Goal: Task Accomplishment & Management: Use online tool/utility

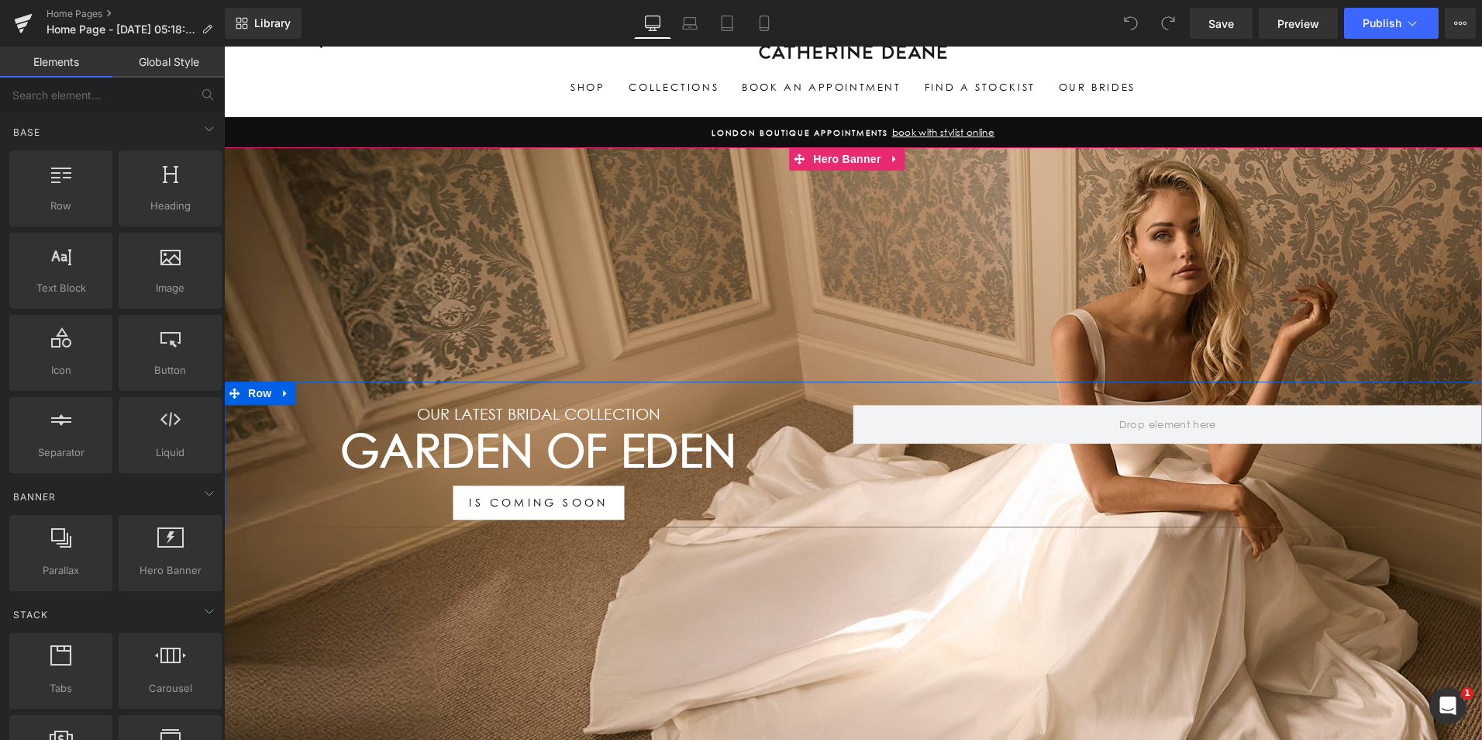
scroll to position [78, 0]
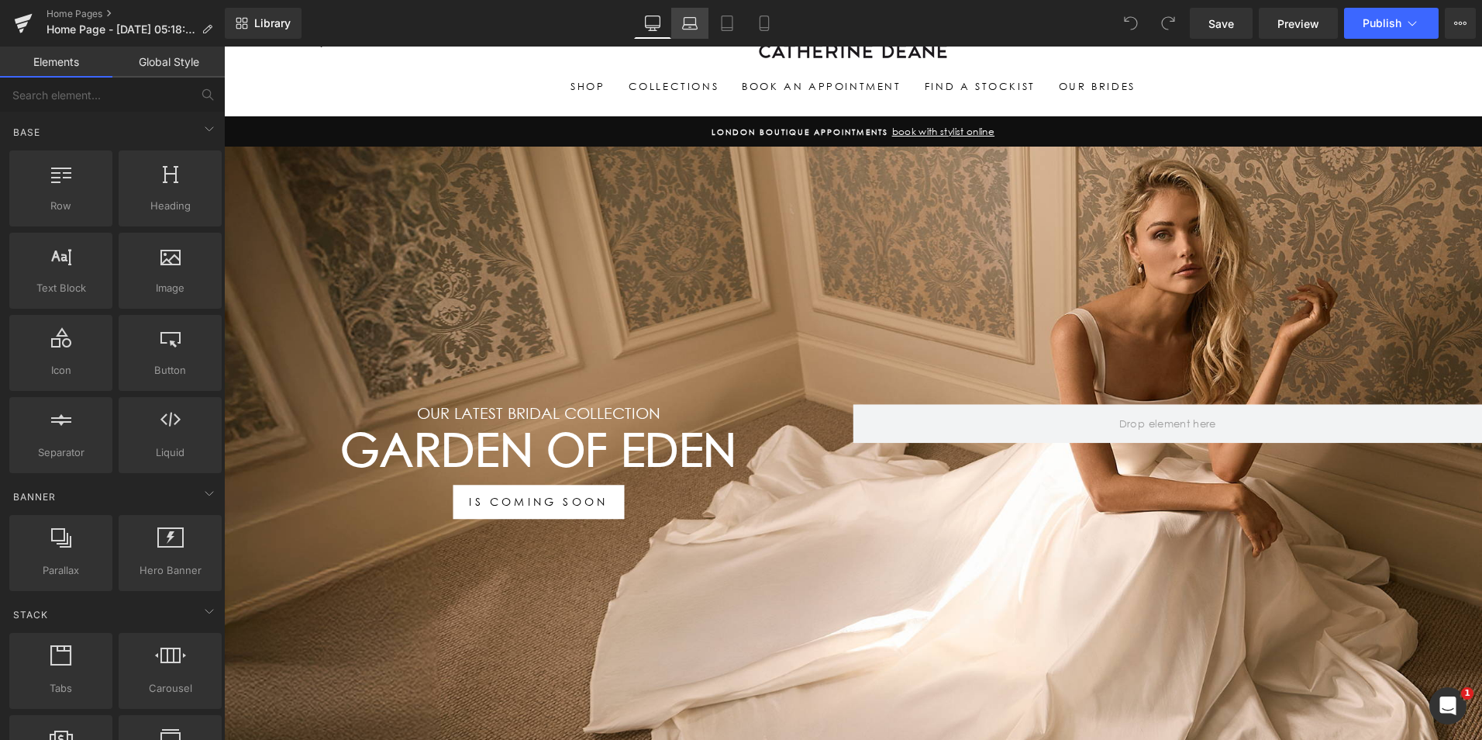
click at [688, 21] on icon at bounding box center [690, 24] width 16 height 16
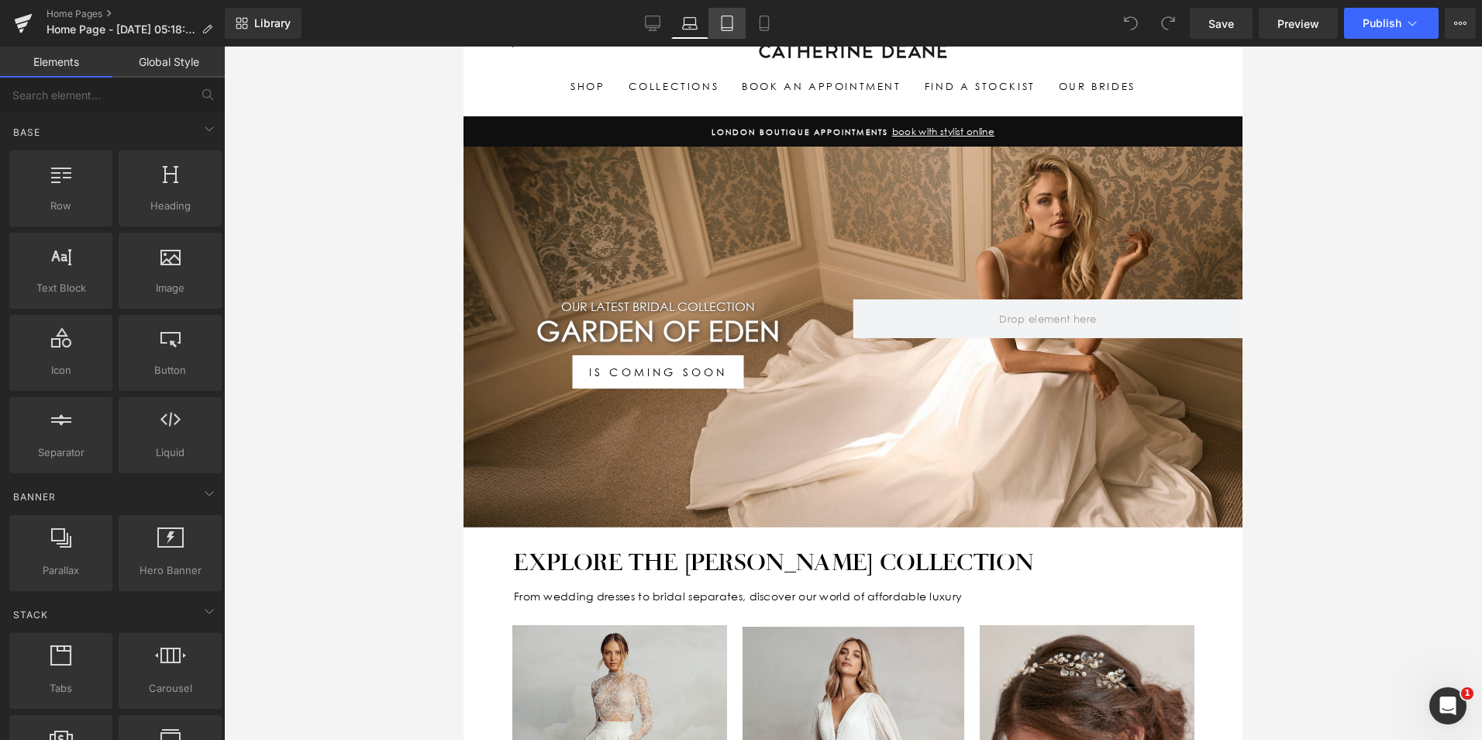
click at [733, 21] on icon at bounding box center [727, 24] width 16 height 16
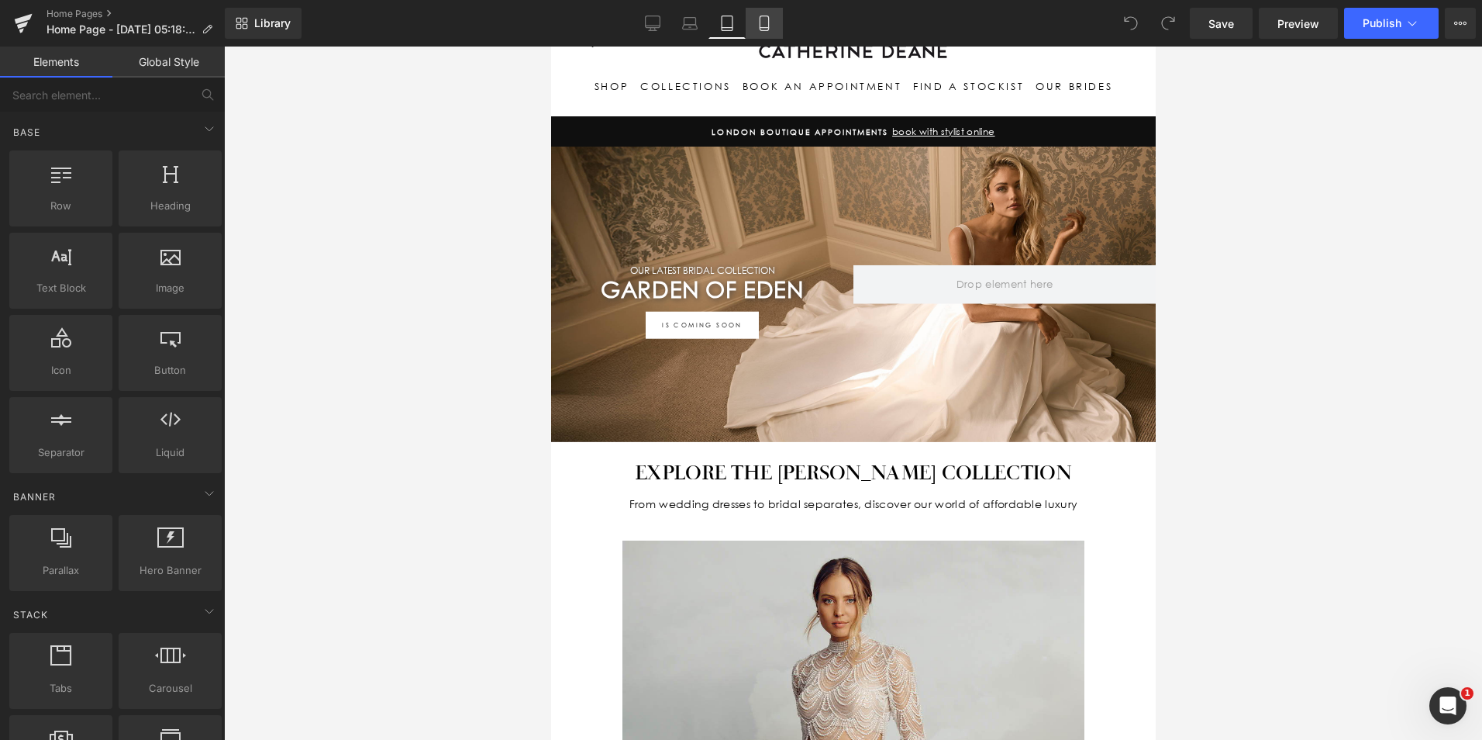
scroll to position [178, 0]
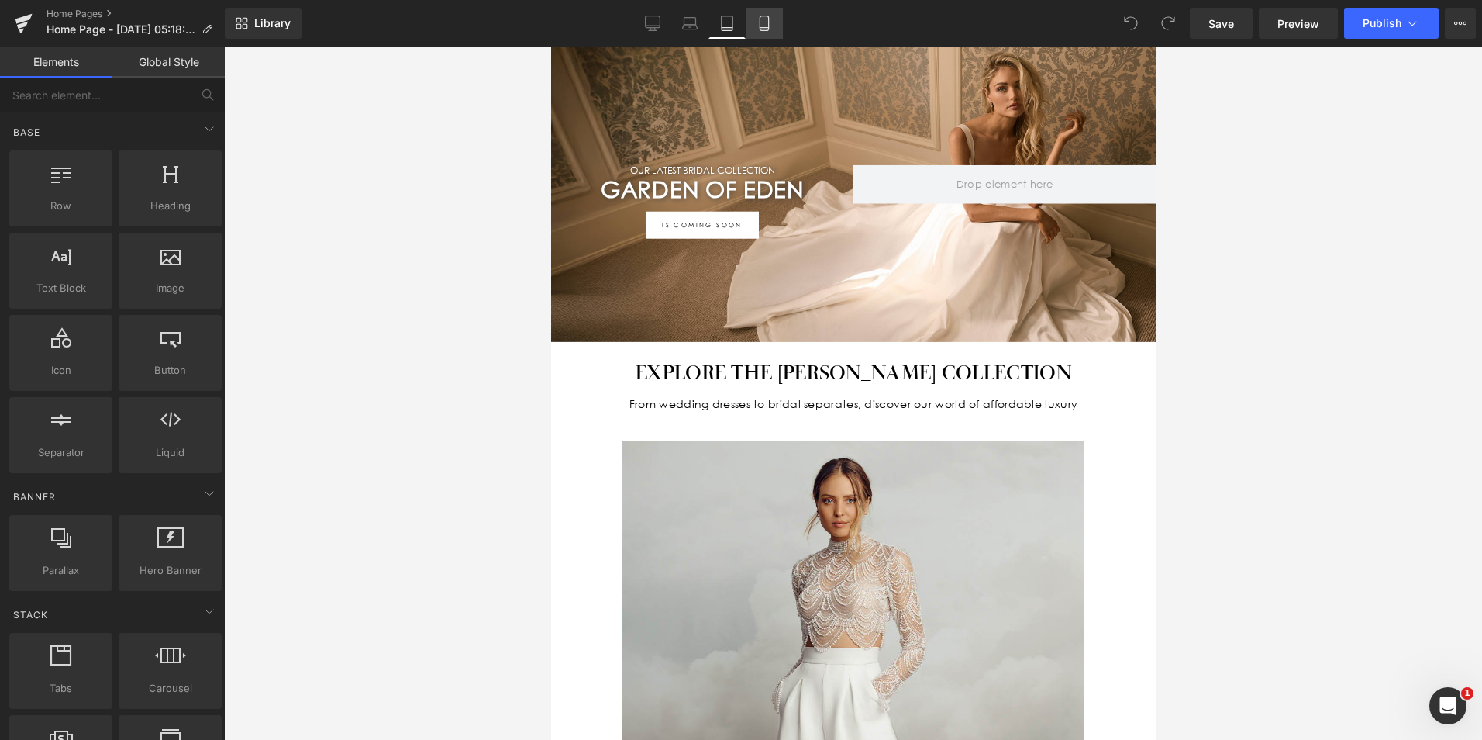
click at [771, 19] on icon at bounding box center [765, 24] width 16 height 16
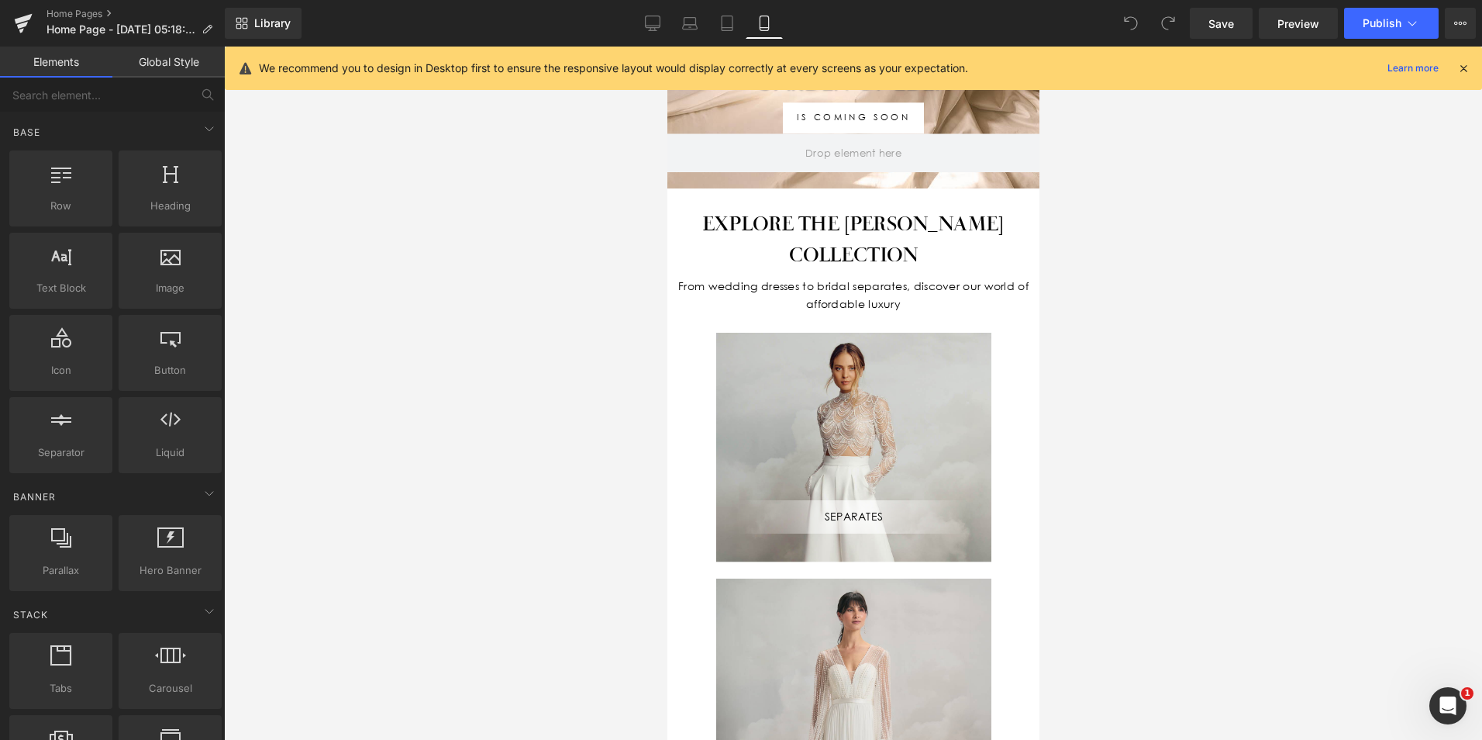
scroll to position [0, 0]
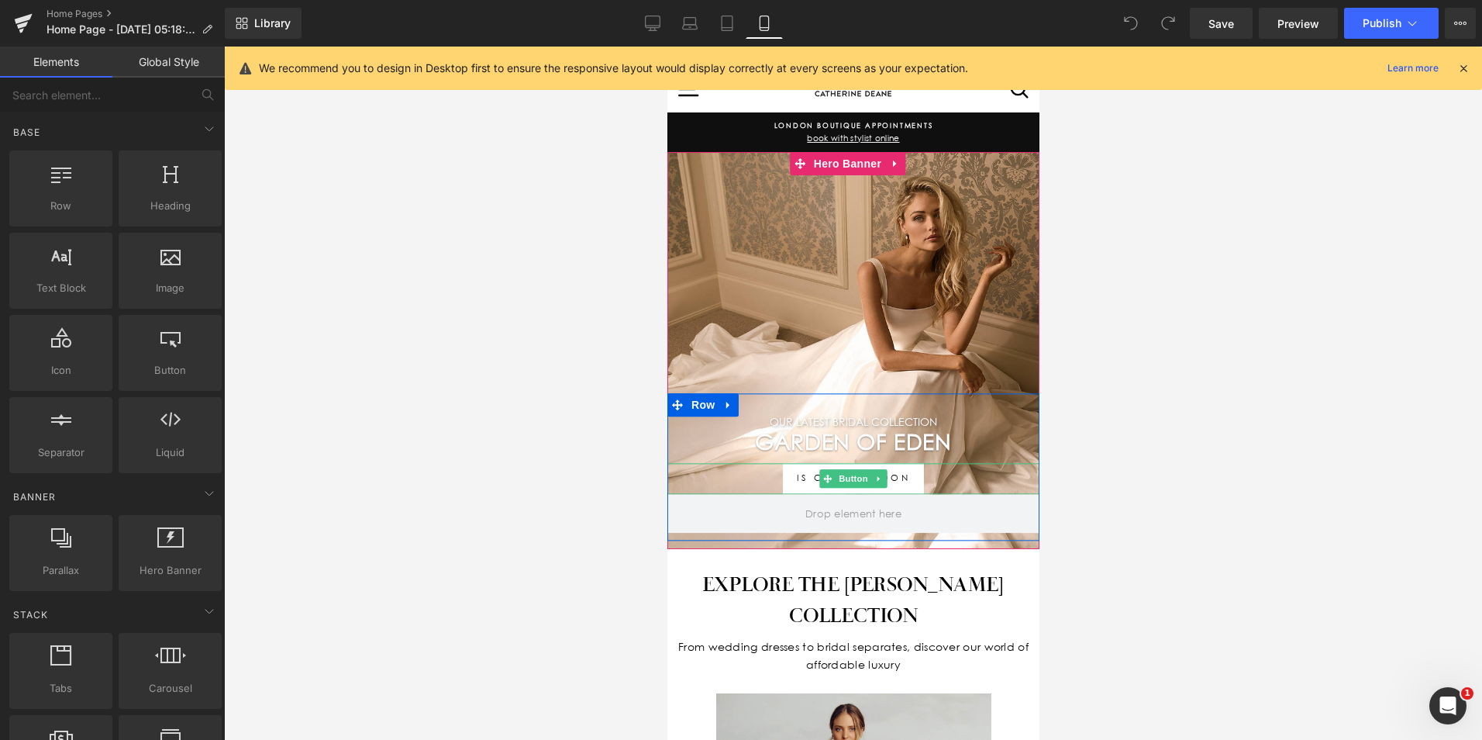
click at [951, 479] on div "IS COMING SOON" at bounding box center [853, 478] width 372 height 31
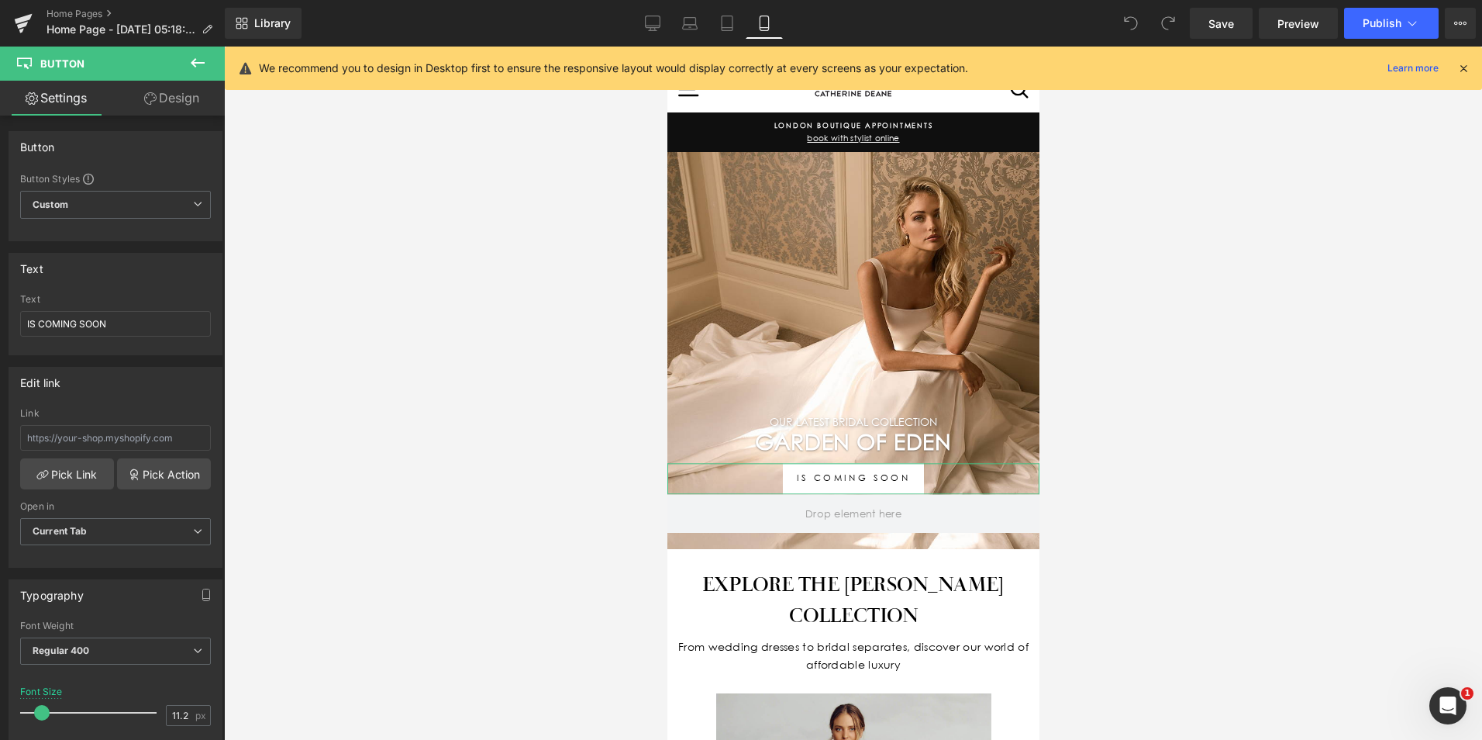
click at [167, 92] on link "Design" at bounding box center [172, 98] width 112 height 35
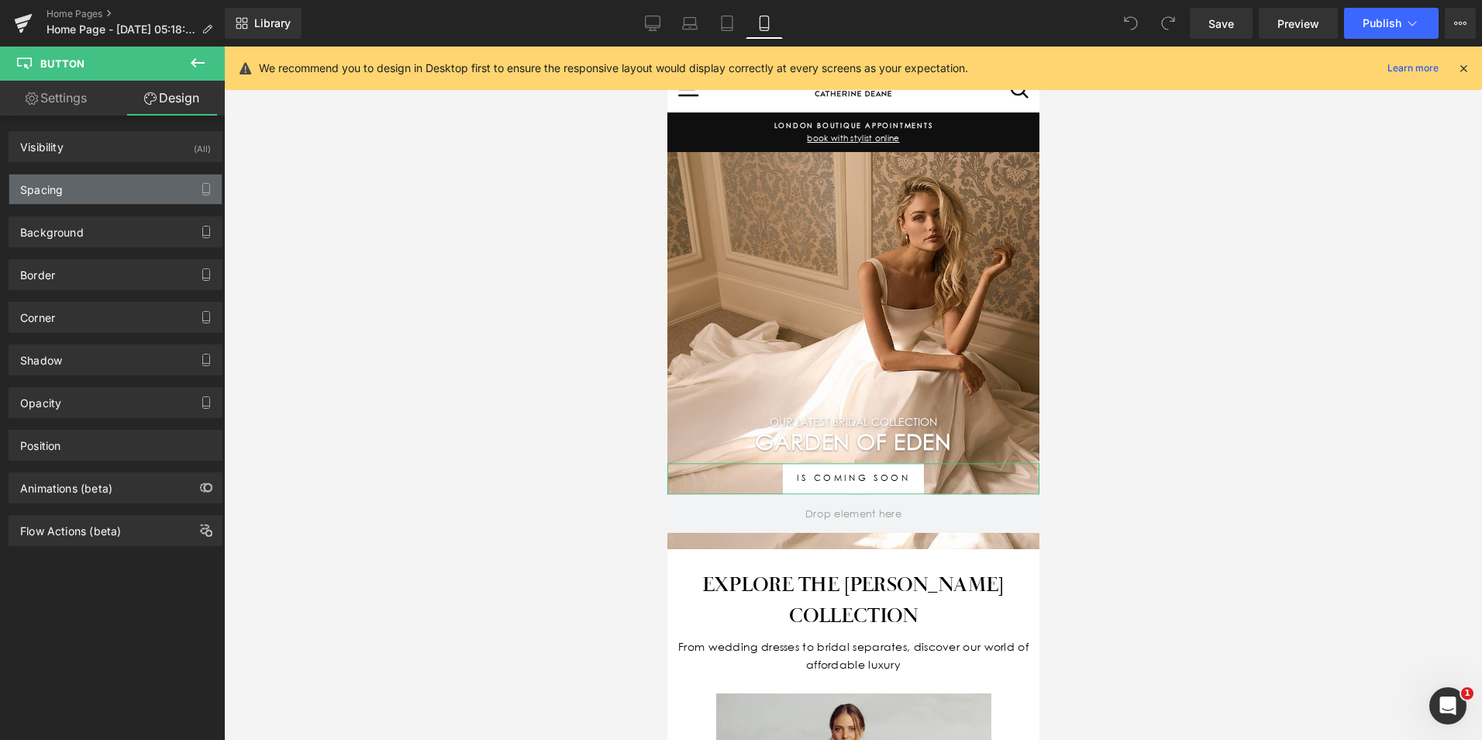
click at [83, 191] on div "Spacing" at bounding box center [115, 188] width 212 height 29
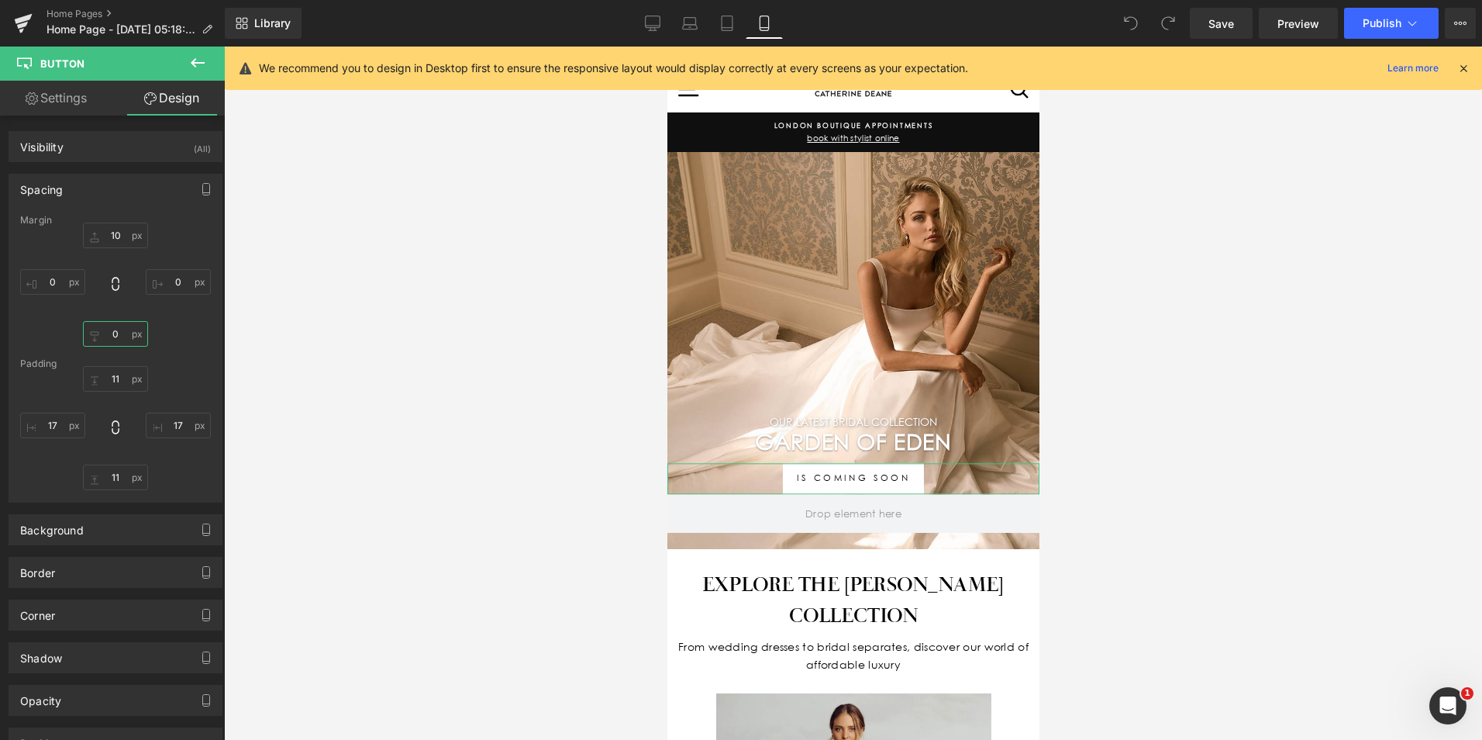
click at [115, 336] on input "text" at bounding box center [115, 334] width 65 height 26
type input "0"
type input "30"
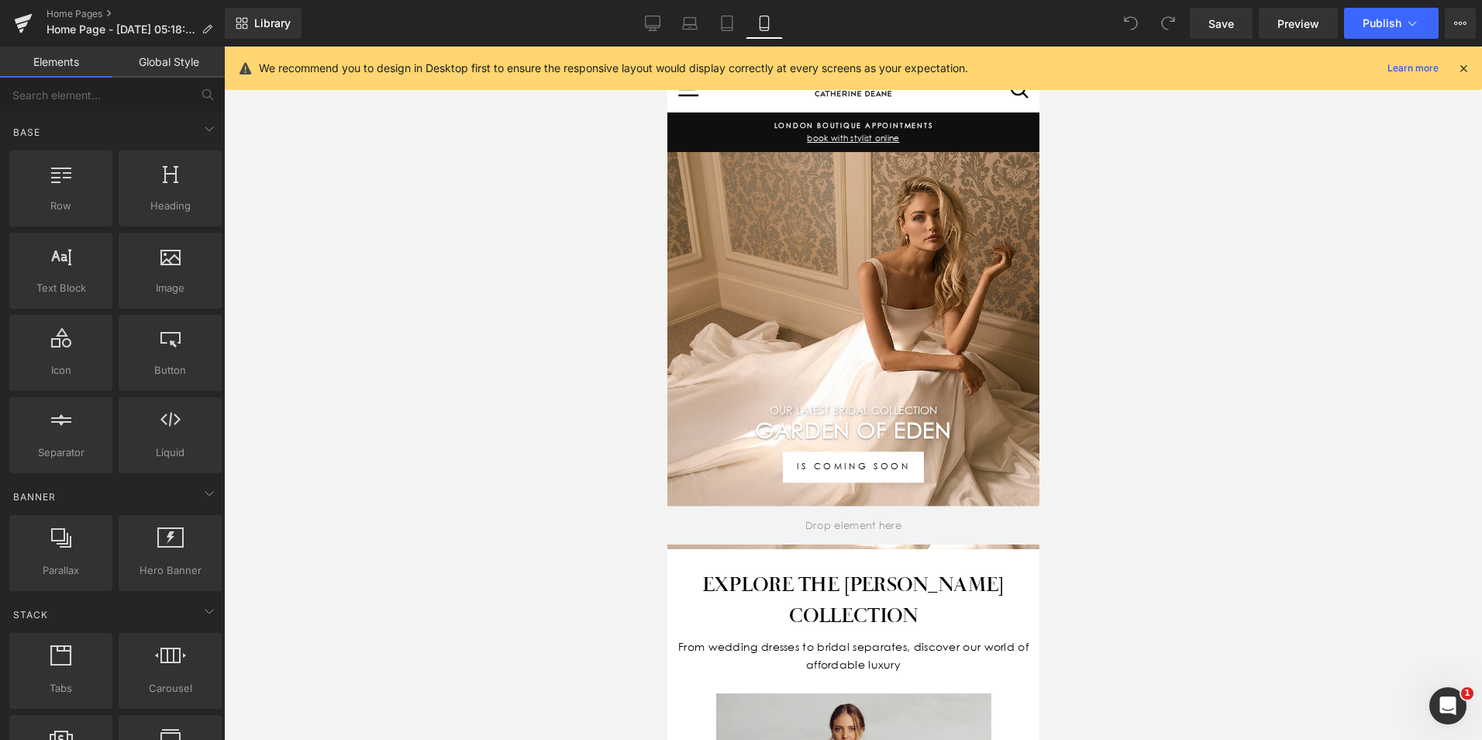
click at [536, 530] on div at bounding box center [853, 393] width 1258 height 693
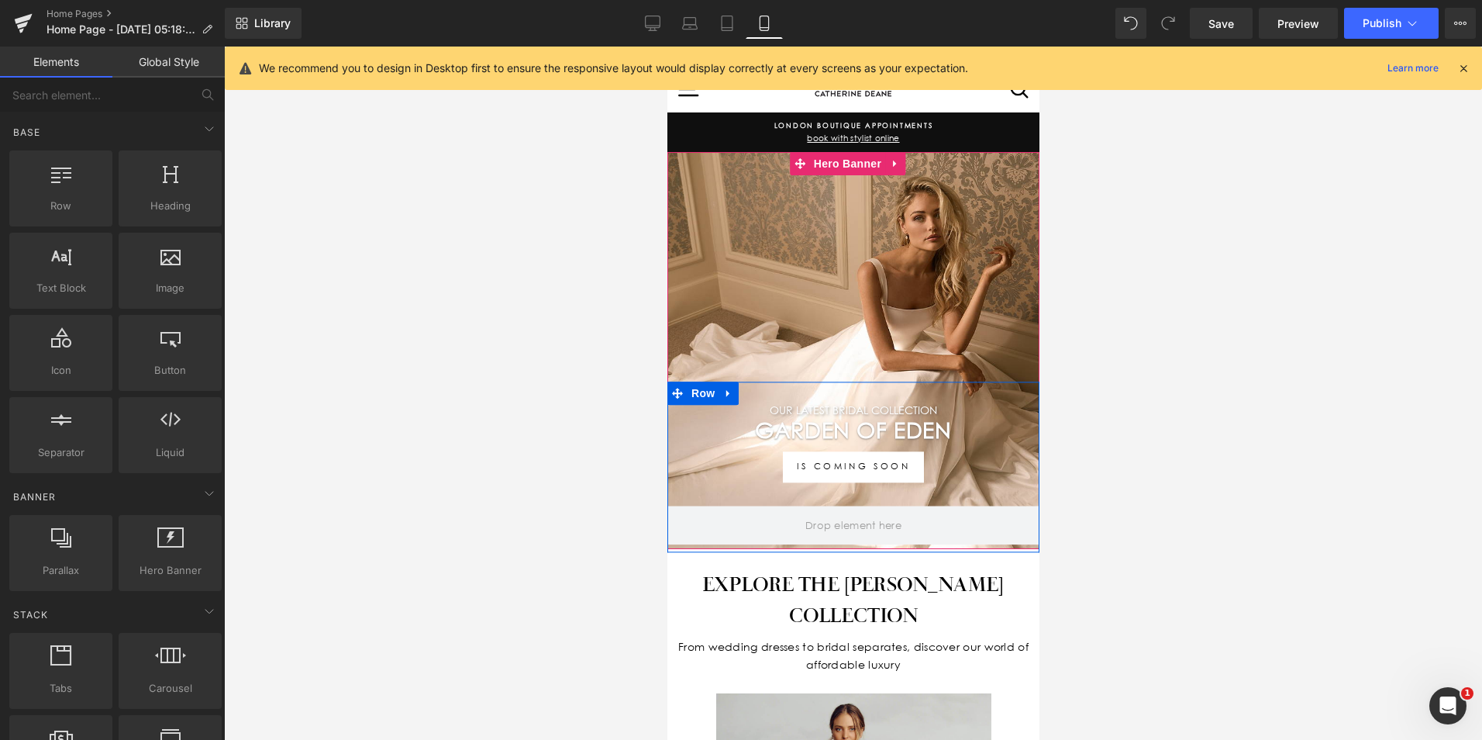
click at [984, 429] on h1 "Garden Of Eden" at bounding box center [853, 430] width 372 height 26
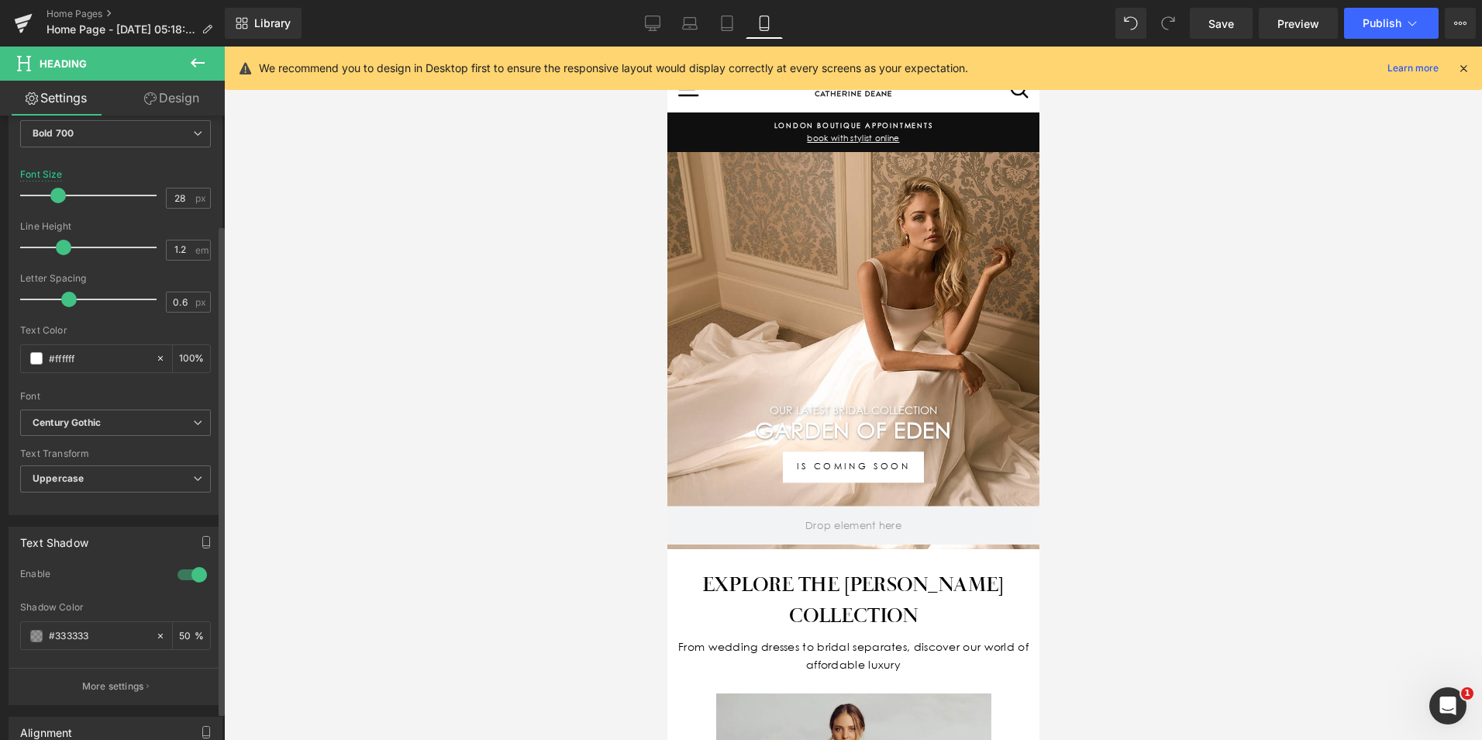
scroll to position [388, 0]
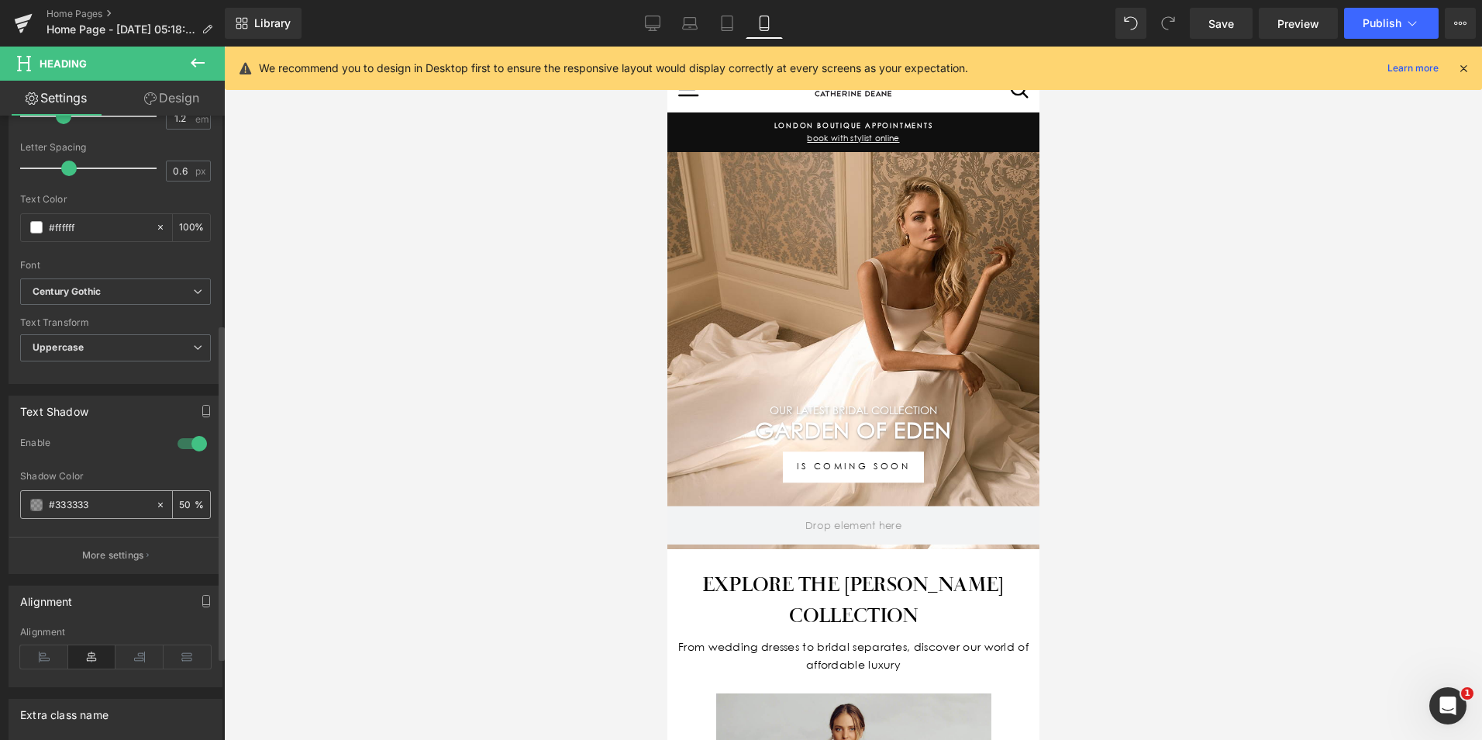
drag, startPoint x: 183, startPoint y: 502, endPoint x: 158, endPoint y: 500, distance: 24.9
click at [158, 500] on div "50 %" at bounding box center [182, 504] width 55 height 27
drag, startPoint x: 143, startPoint y: 553, endPoint x: 152, endPoint y: 564, distance: 14.3
click at [142, 553] on button "More settings" at bounding box center [115, 554] width 212 height 36
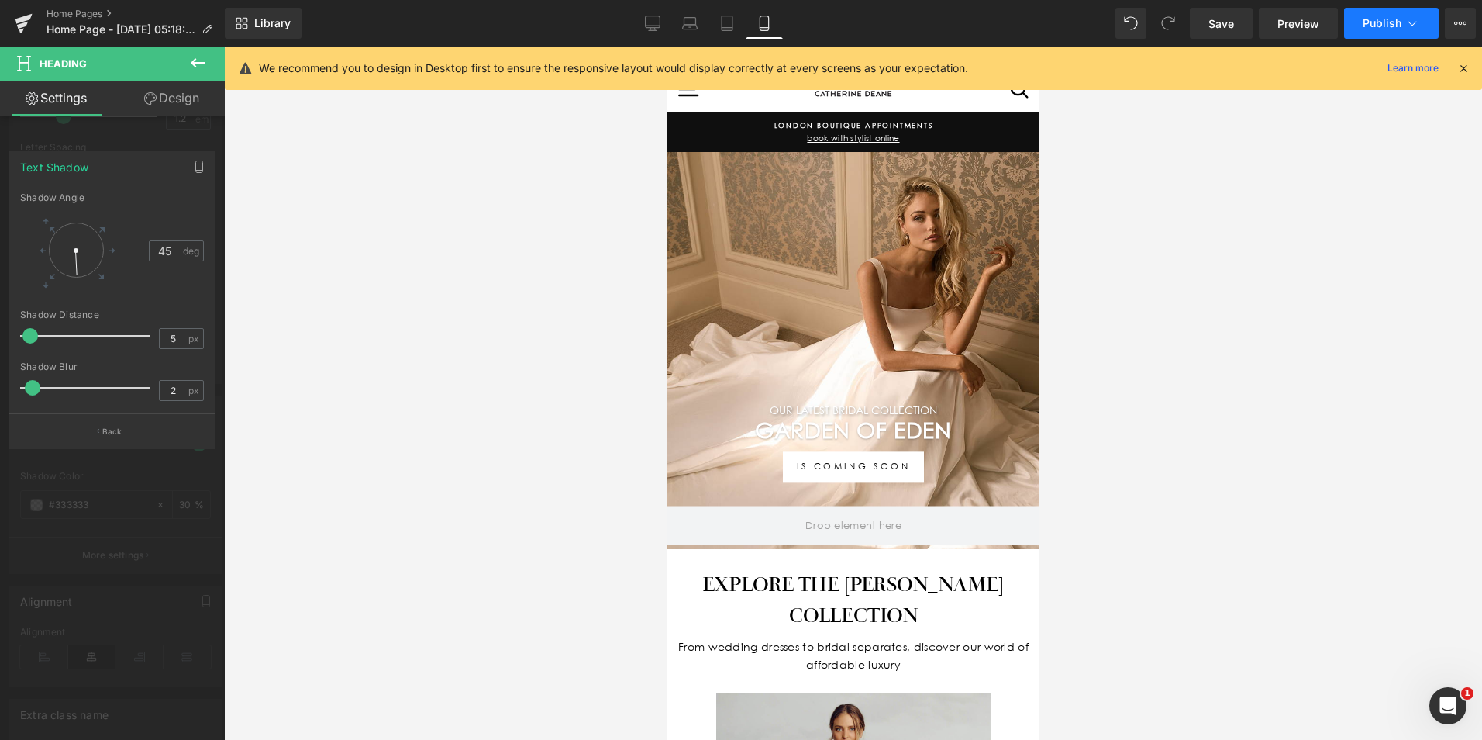
drag, startPoint x: 1209, startPoint y: 19, endPoint x: 1374, endPoint y: 17, distance: 165.9
click at [1211, 19] on link "Save" at bounding box center [1221, 23] width 63 height 31
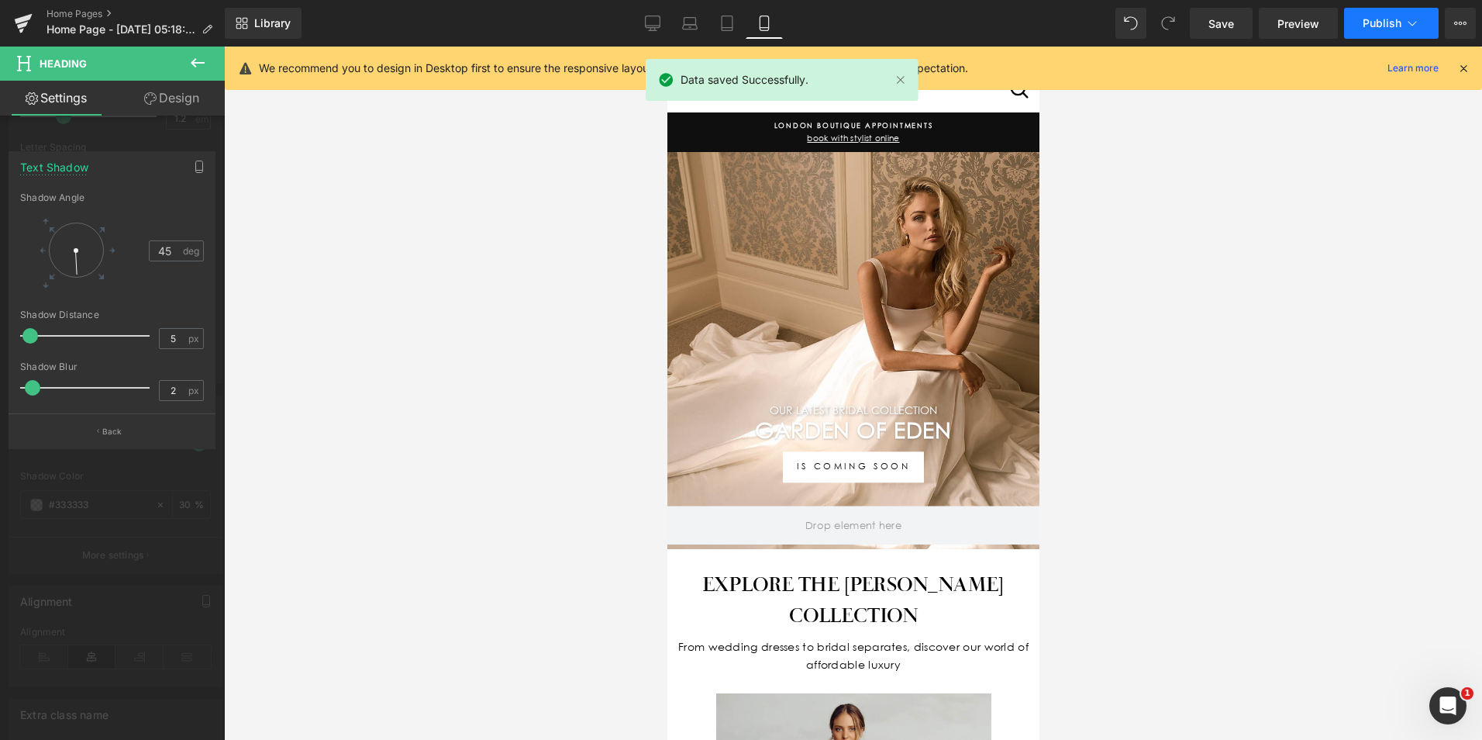
click at [1381, 19] on span "Publish" at bounding box center [1382, 23] width 39 height 12
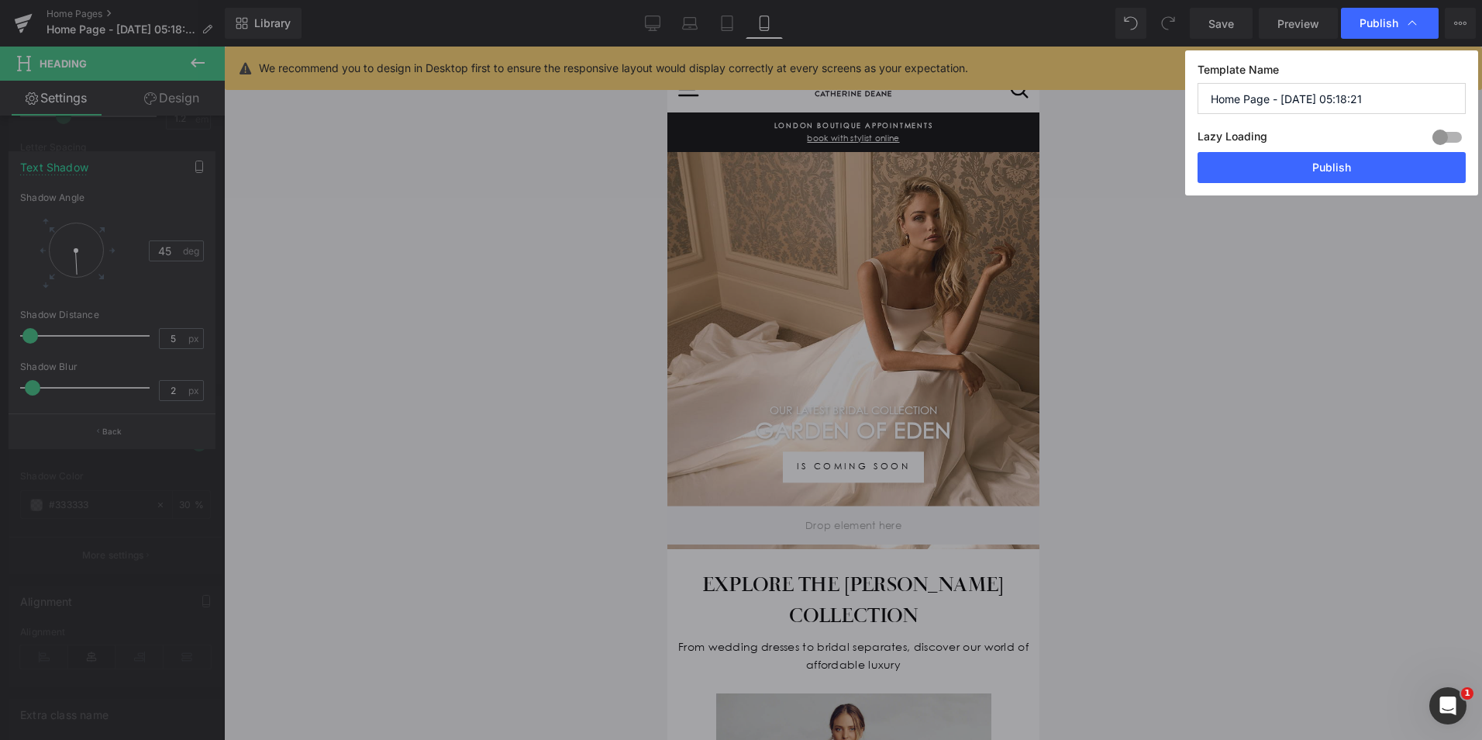
click at [1345, 174] on button "Publish" at bounding box center [1332, 167] width 268 height 31
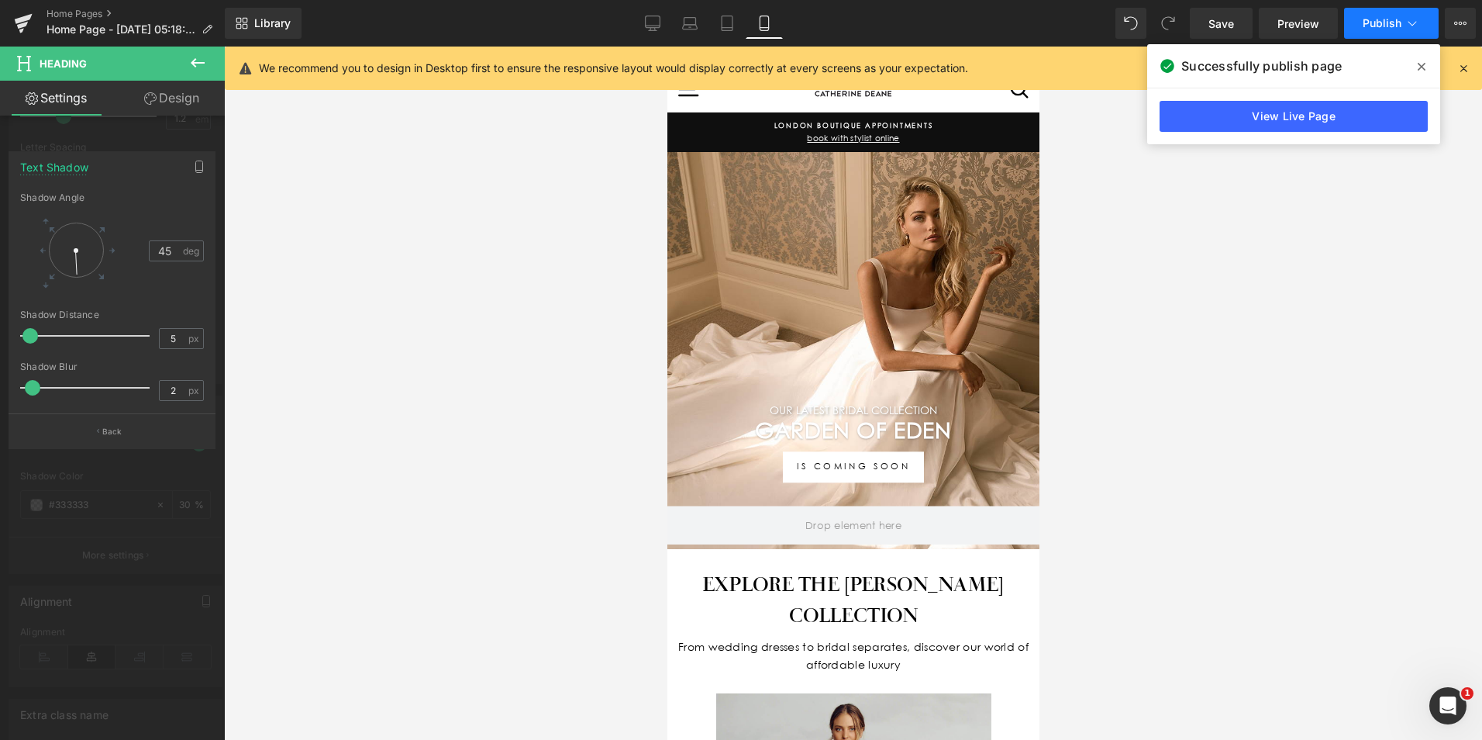
click at [1379, 22] on span "Publish" at bounding box center [1382, 23] width 39 height 12
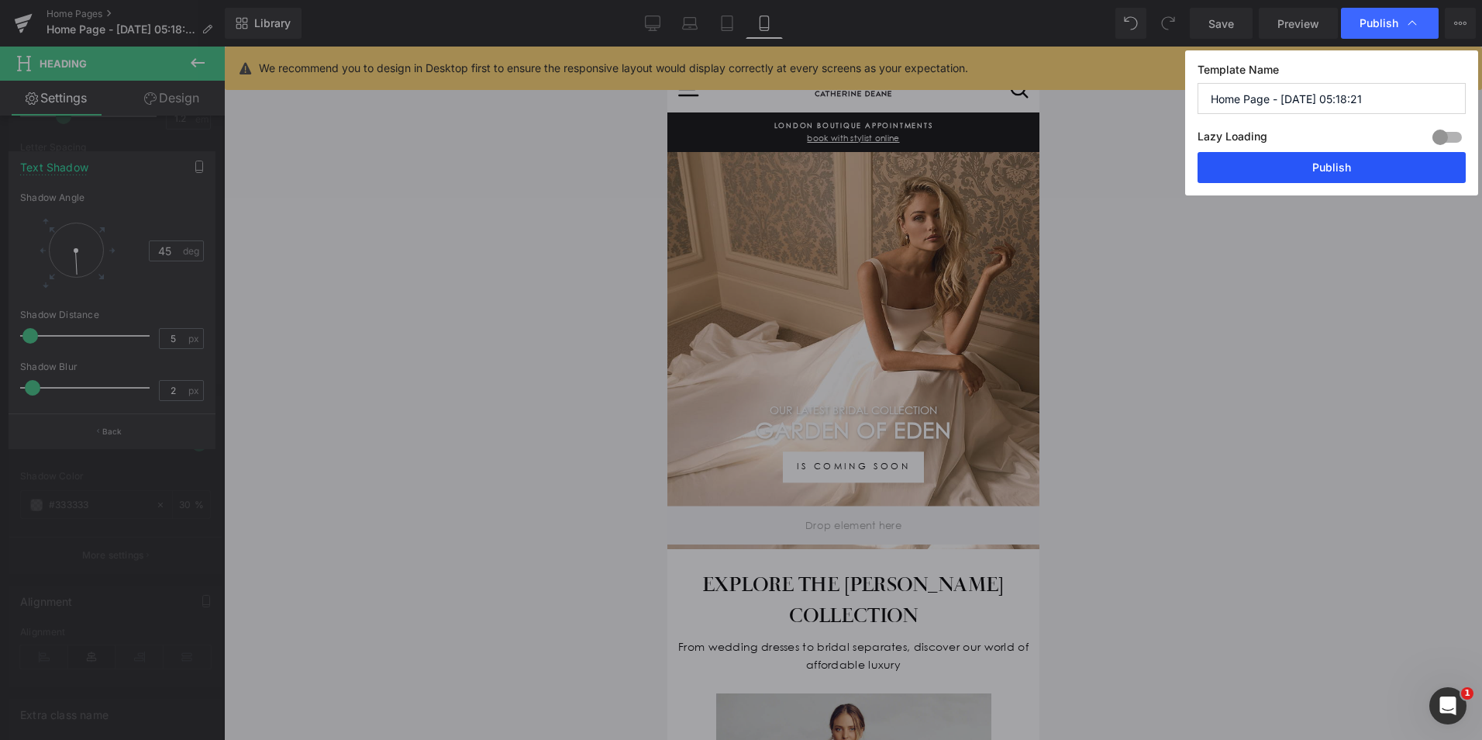
click at [1299, 166] on button "Publish" at bounding box center [1332, 167] width 268 height 31
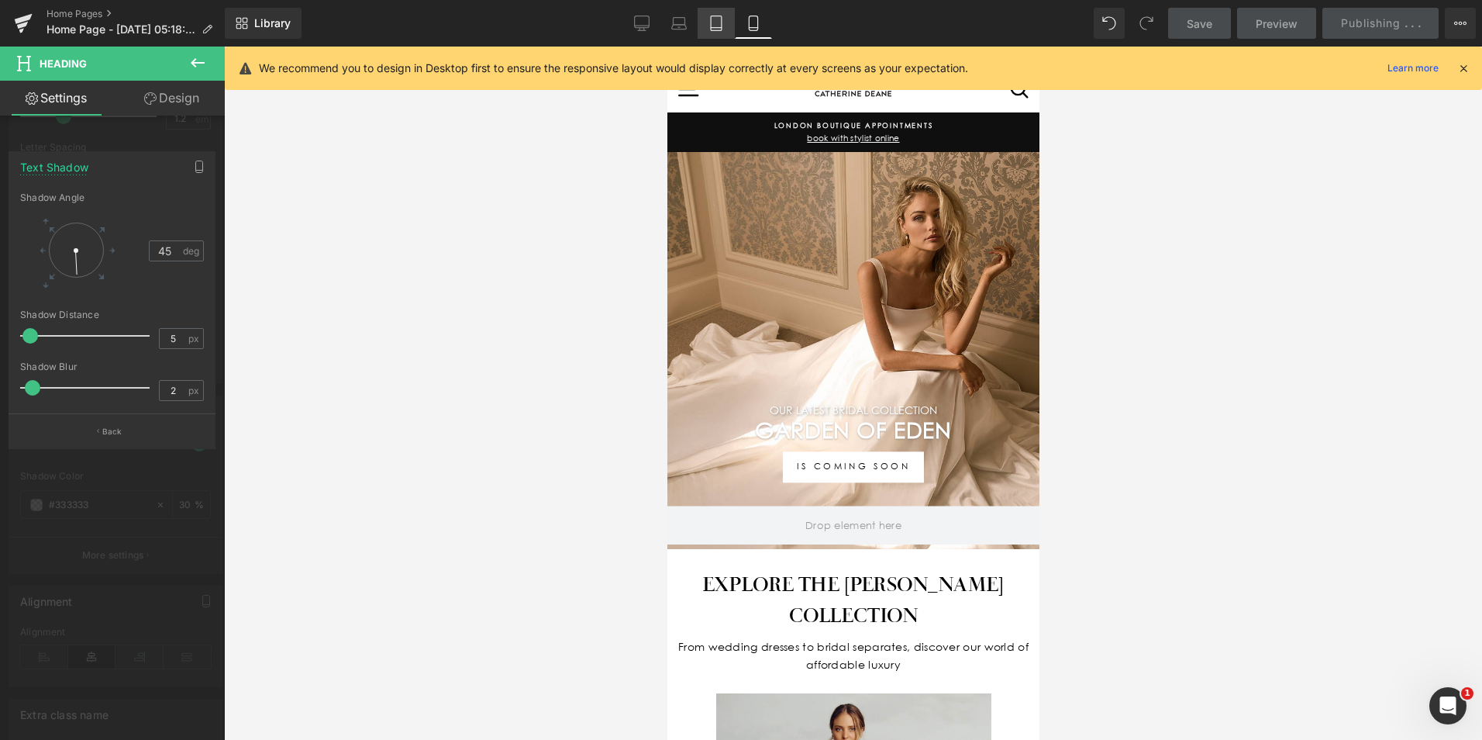
click at [722, 19] on icon at bounding box center [716, 23] width 11 height 15
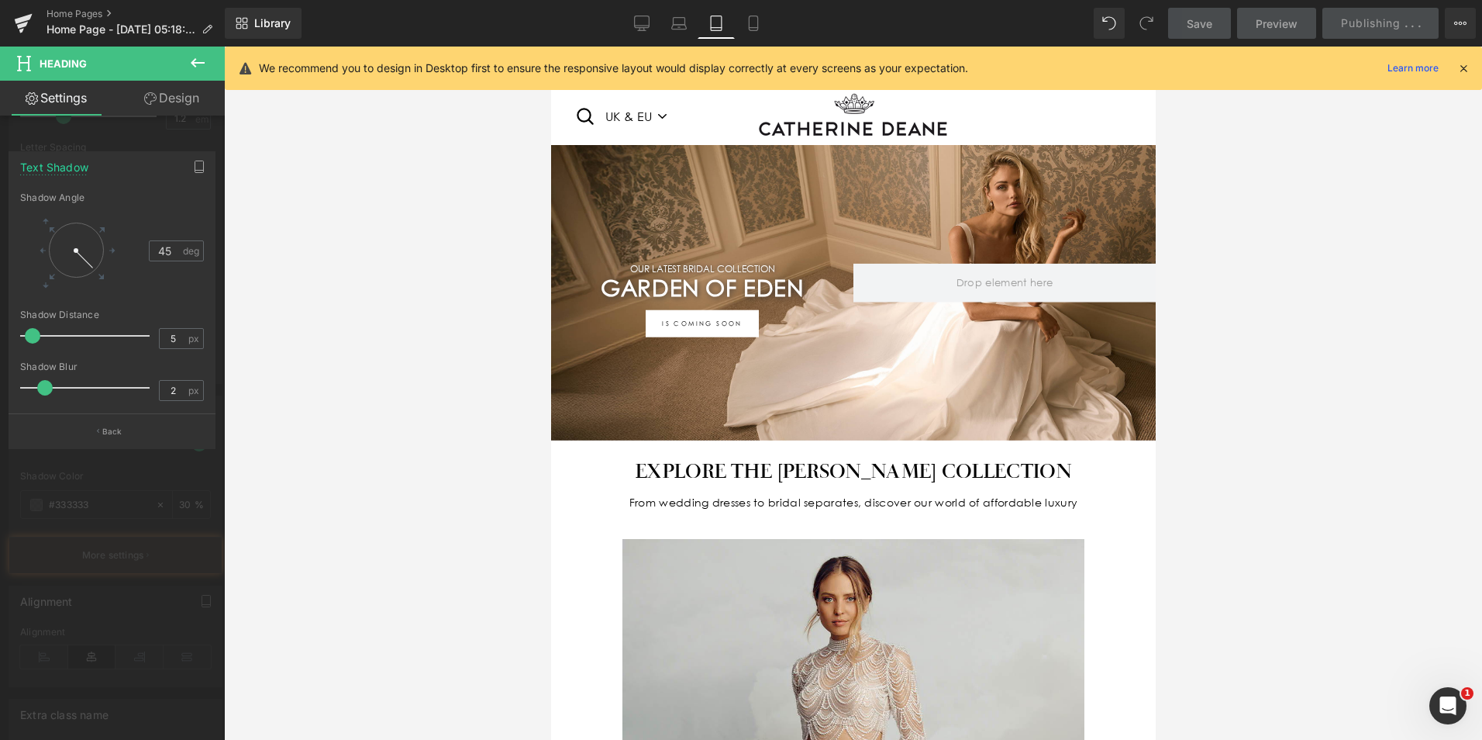
scroll to position [41, 0]
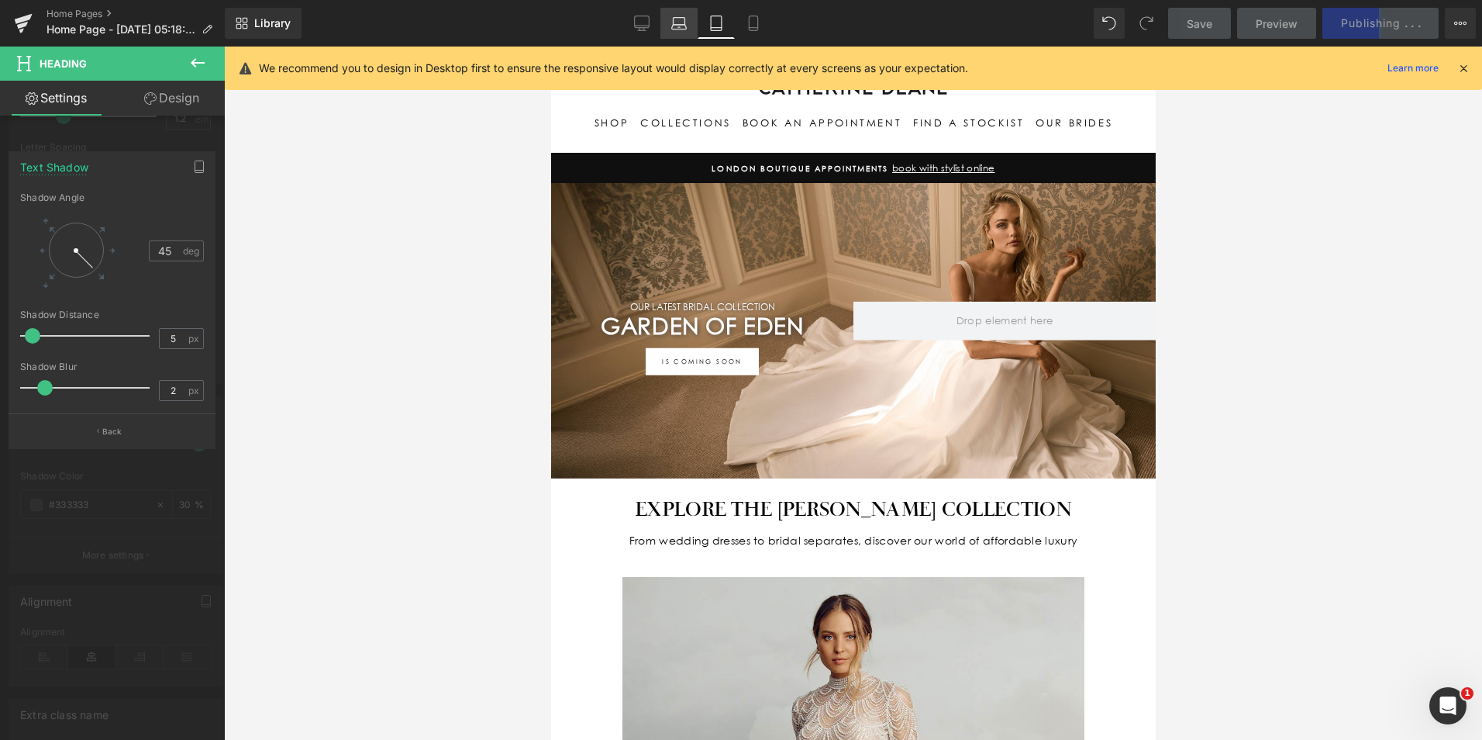
click at [669, 26] on link "Laptop" at bounding box center [678, 23] width 37 height 31
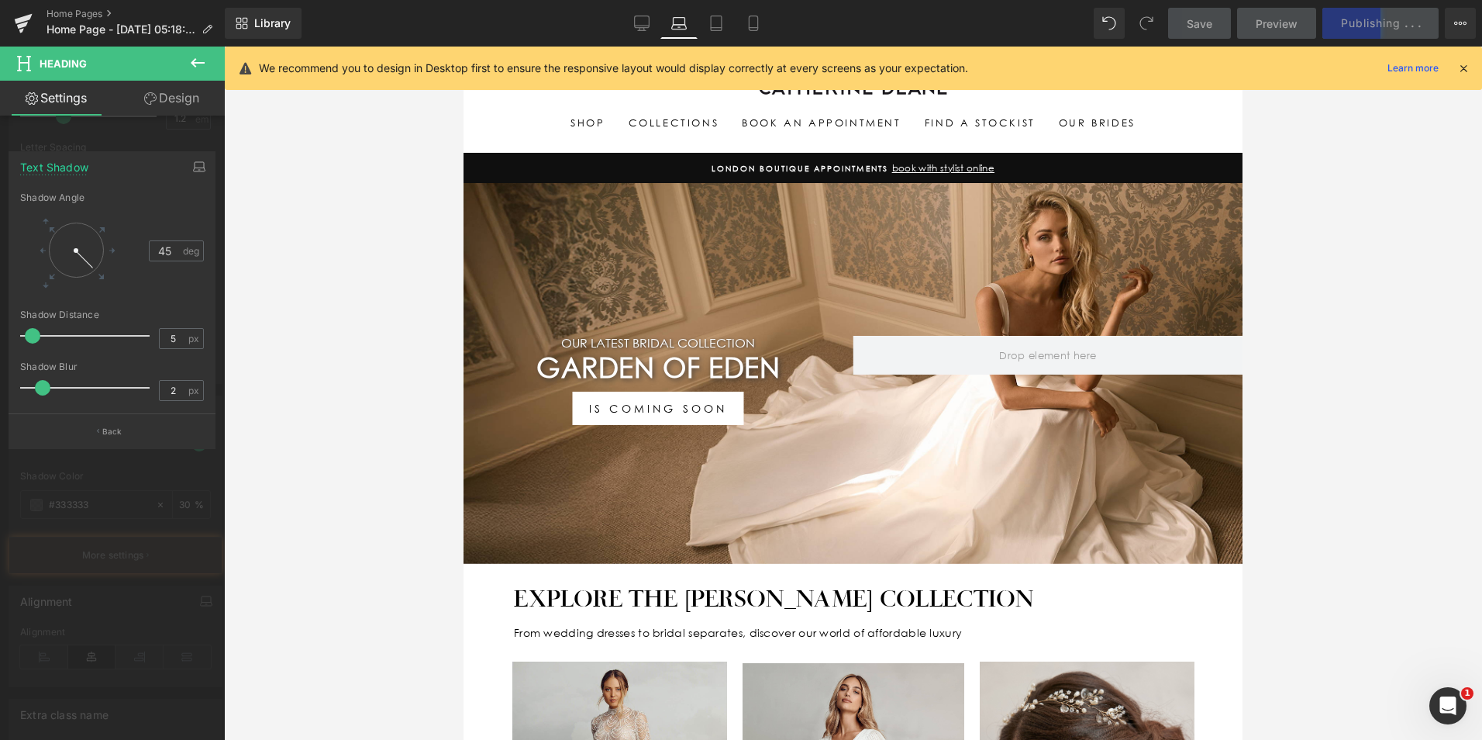
scroll to position [79, 0]
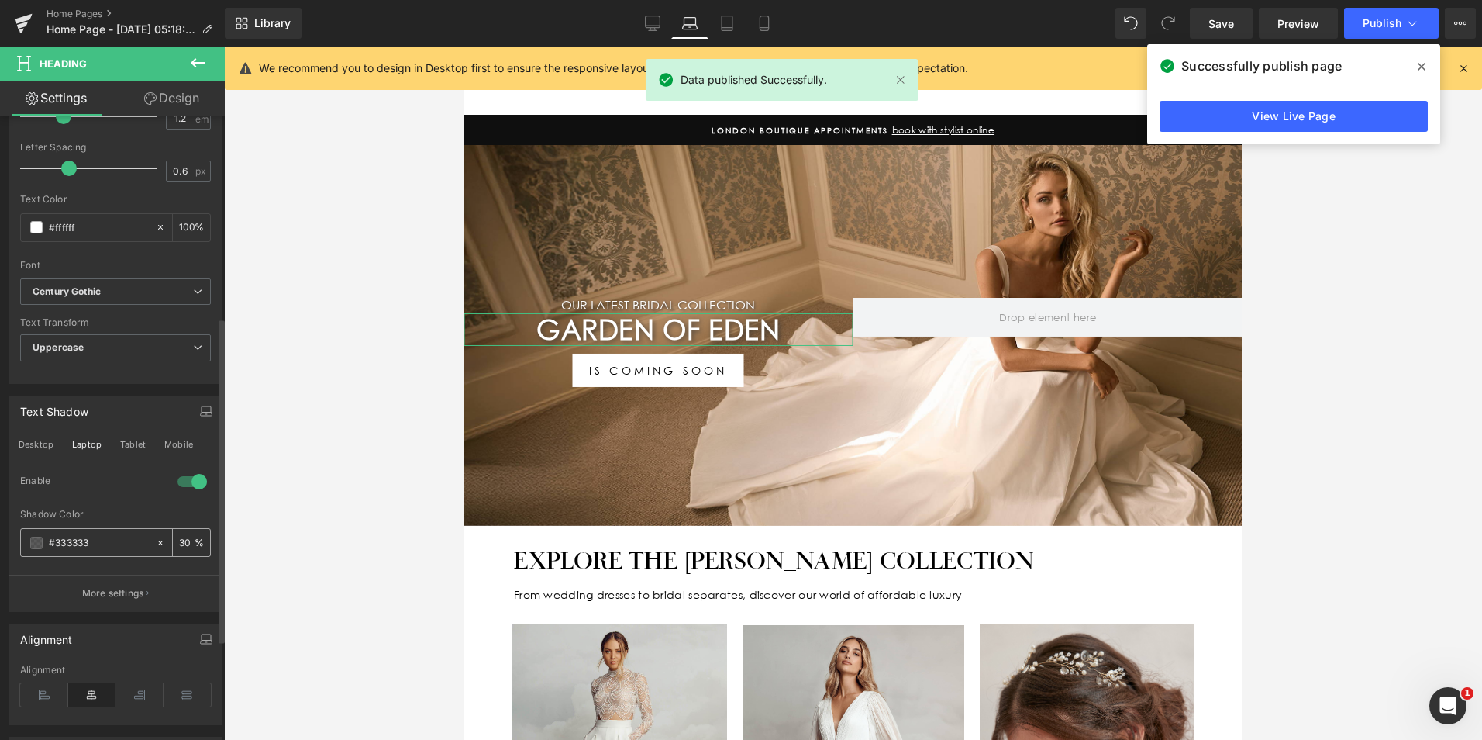
drag, startPoint x: 184, startPoint y: 540, endPoint x: 153, endPoint y: 534, distance: 31.5
click at [155, 534] on div "30 %" at bounding box center [182, 542] width 55 height 27
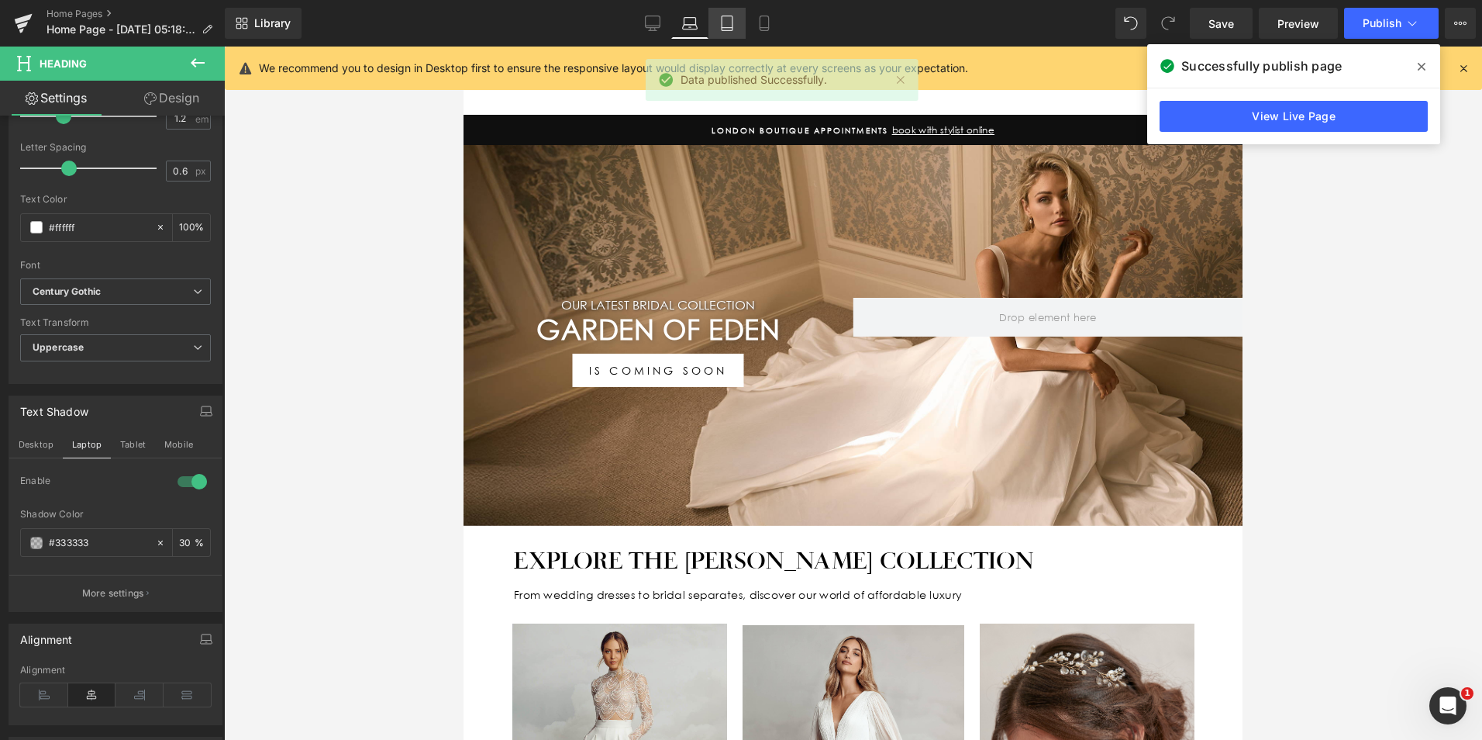
drag, startPoint x: 178, startPoint y: 167, endPoint x: 729, endPoint y: 22, distance: 570.5
click at [729, 19] on icon at bounding box center [727, 24] width 16 height 16
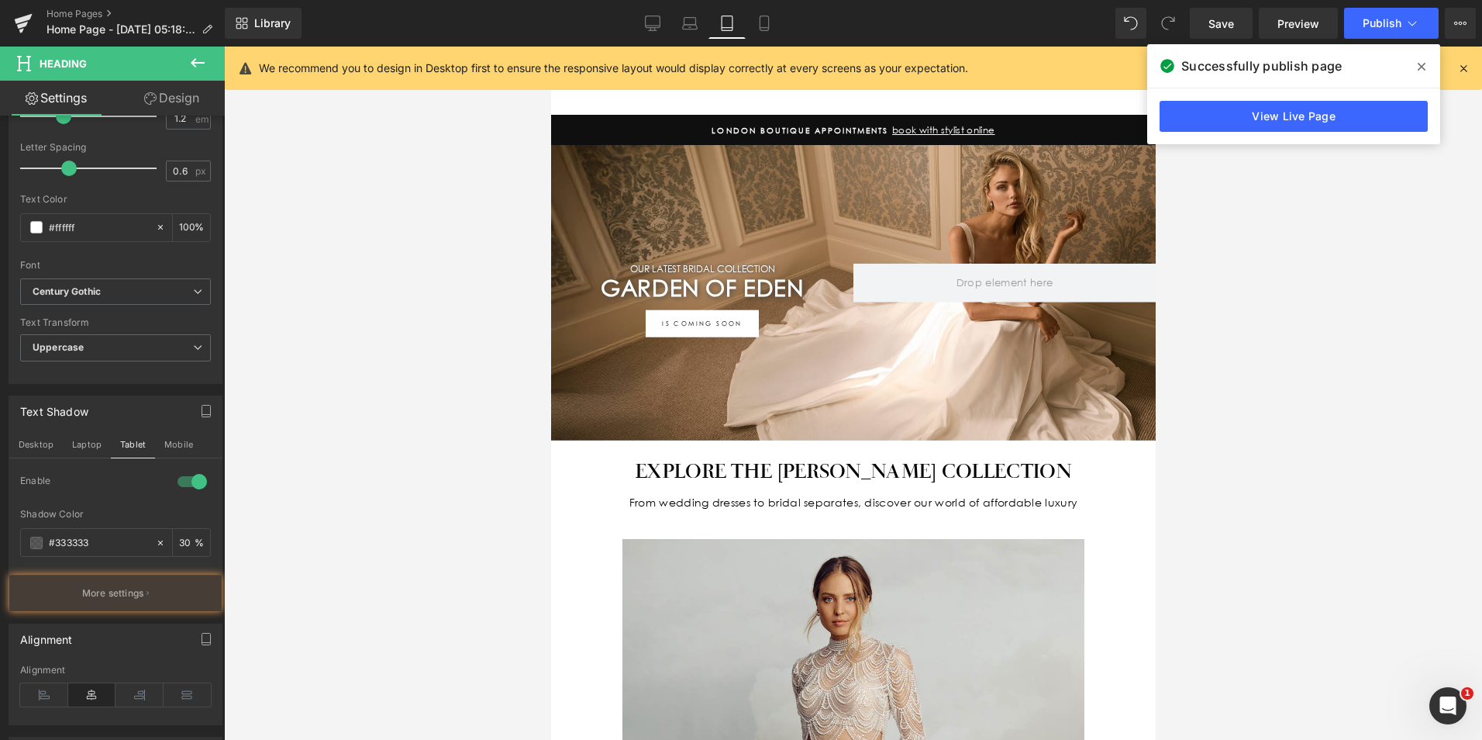
scroll to position [41, 0]
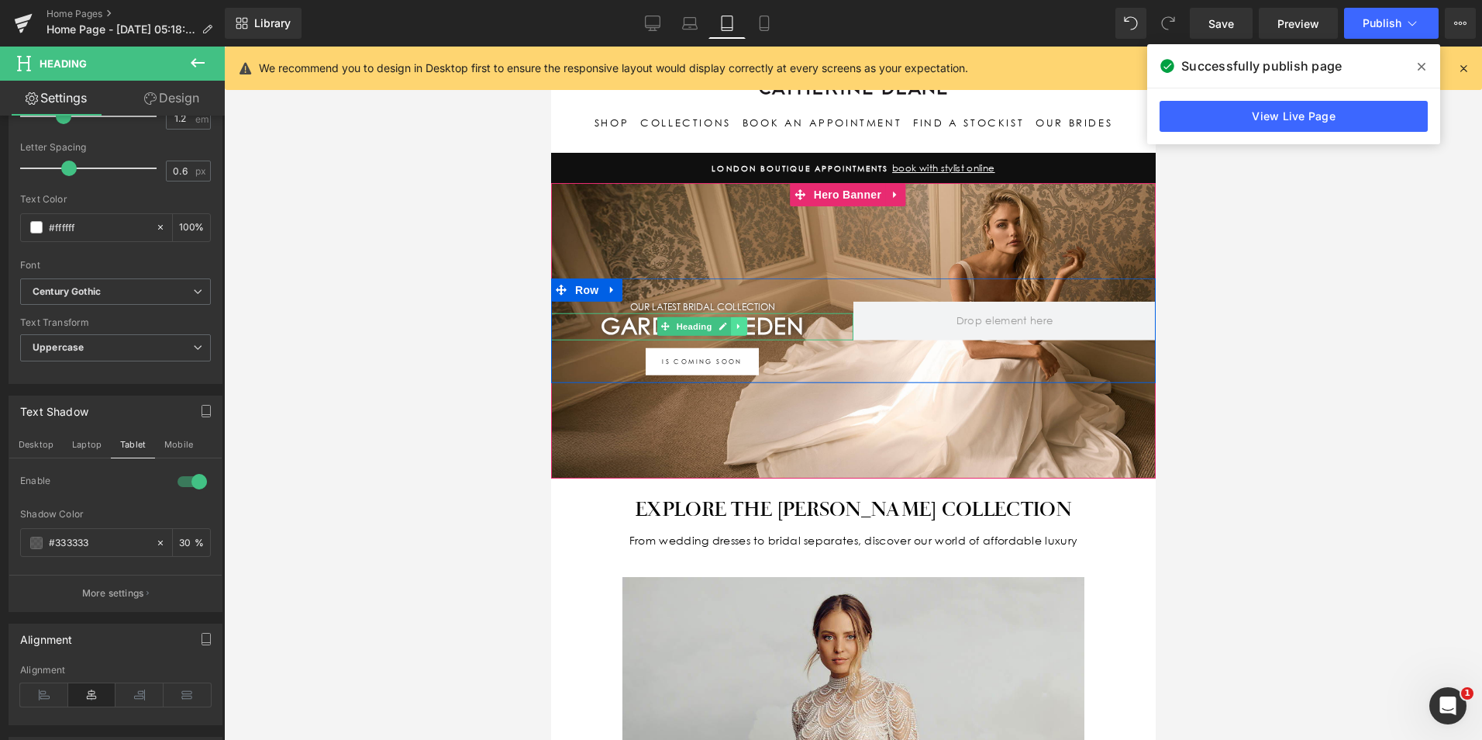
click at [730, 319] on link at bounding box center [738, 326] width 16 height 19
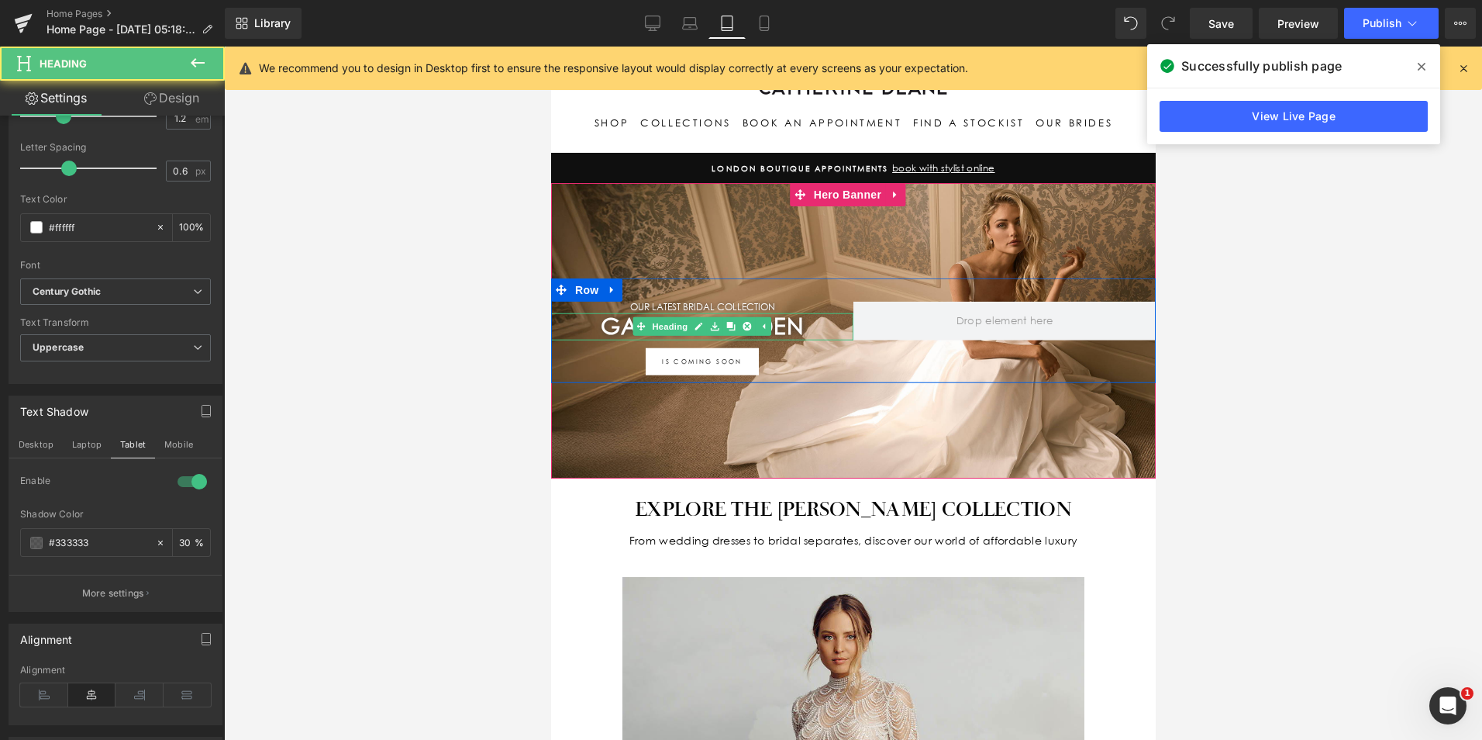
click at [805, 321] on h1 "Garden Of Eden" at bounding box center [701, 325] width 302 height 27
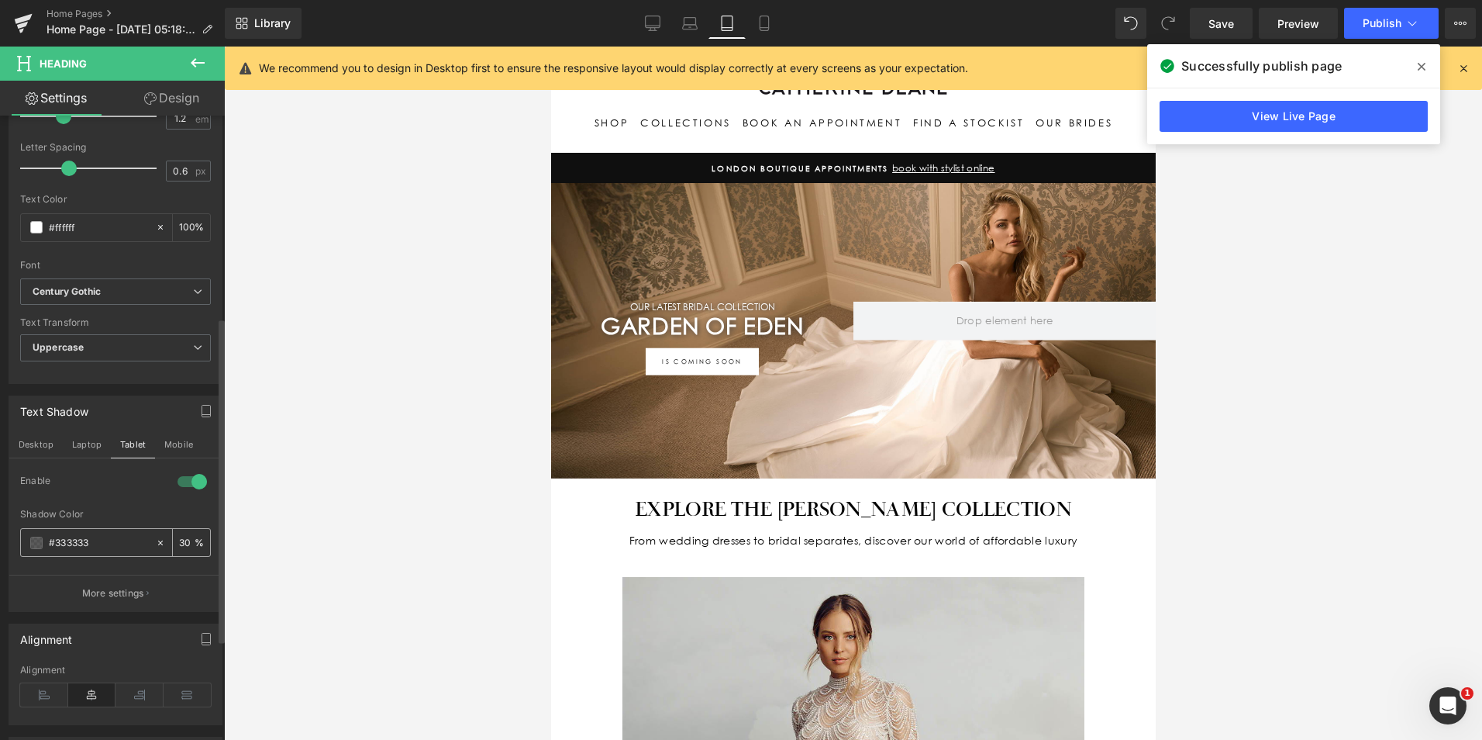
drag, startPoint x: 173, startPoint y: 536, endPoint x: 164, endPoint y: 536, distance: 8.6
click at [164, 536] on div "30 %" at bounding box center [182, 542] width 55 height 27
type input "30"
drag, startPoint x: 686, startPoint y: 27, endPoint x: 661, endPoint y: 28, distance: 24.8
click at [685, 27] on icon at bounding box center [690, 24] width 16 height 16
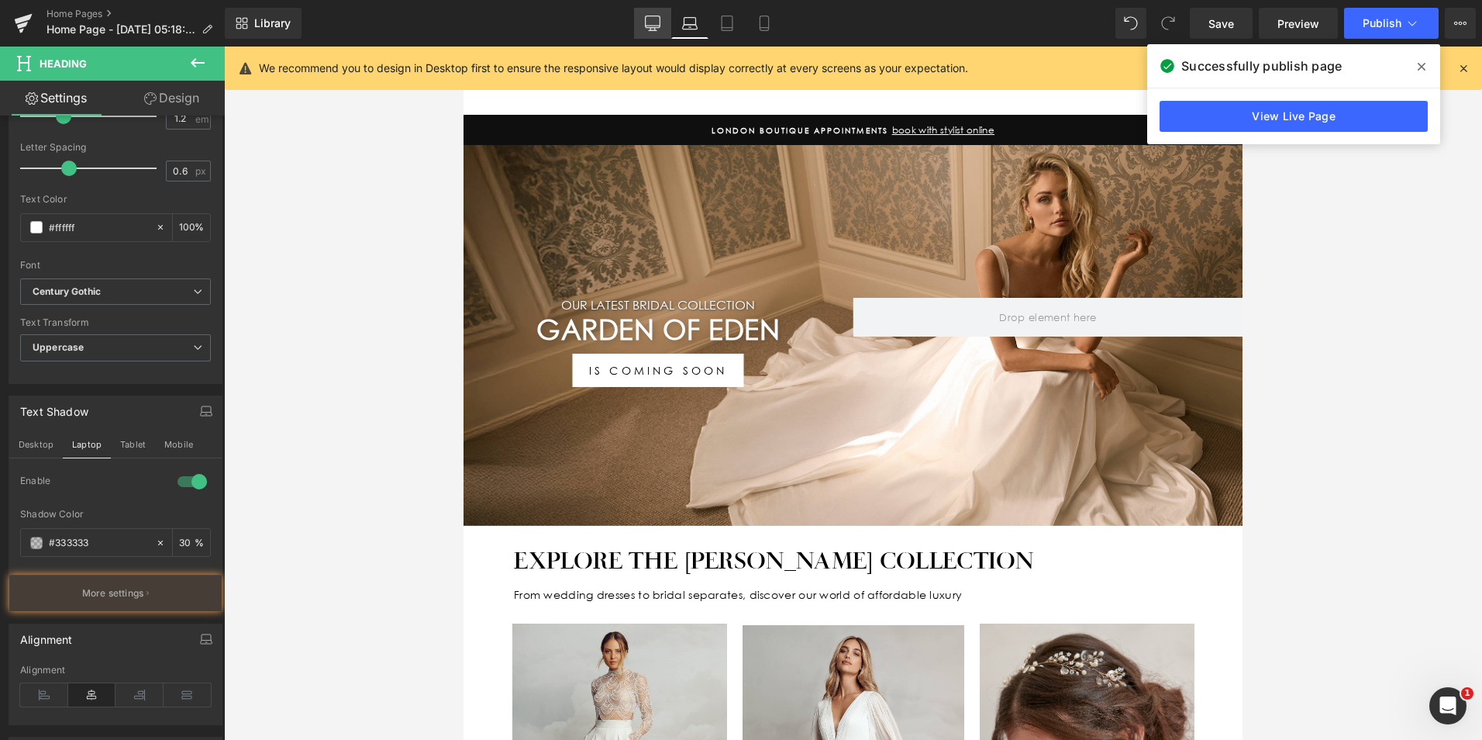
click at [660, 28] on icon at bounding box center [653, 22] width 15 height 12
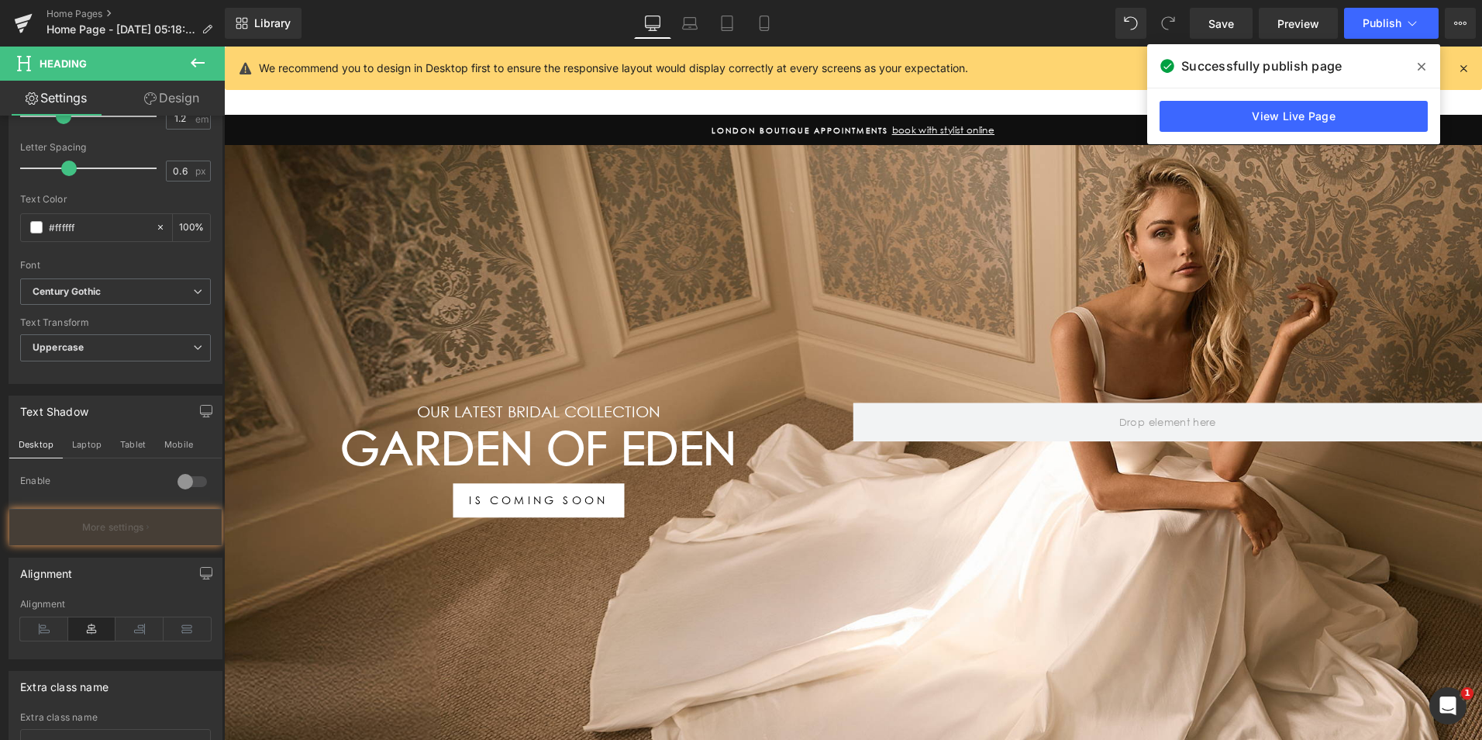
scroll to position [188, 0]
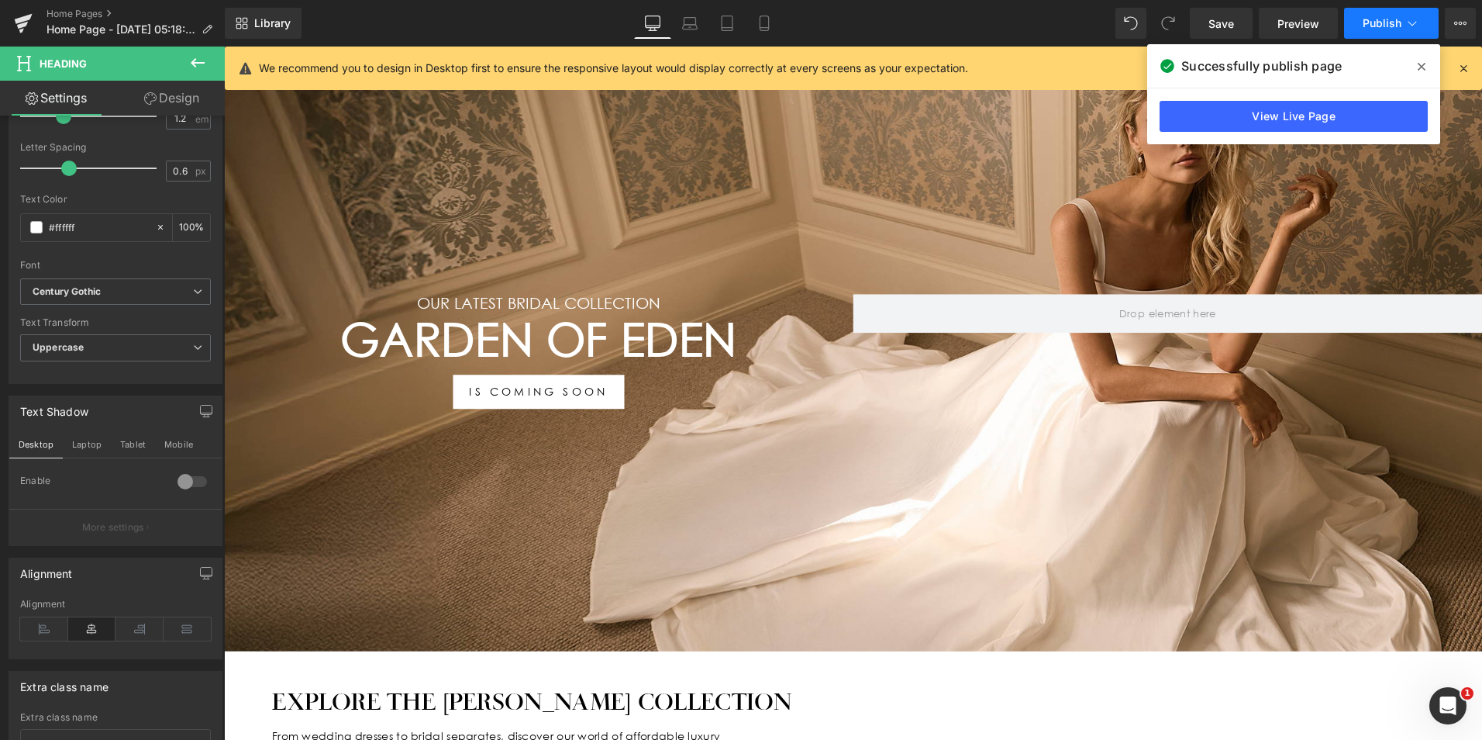
drag, startPoint x: 1223, startPoint y: 16, endPoint x: 1394, endPoint y: 16, distance: 170.5
click at [1227, 17] on span "Save" at bounding box center [1222, 24] width 26 height 16
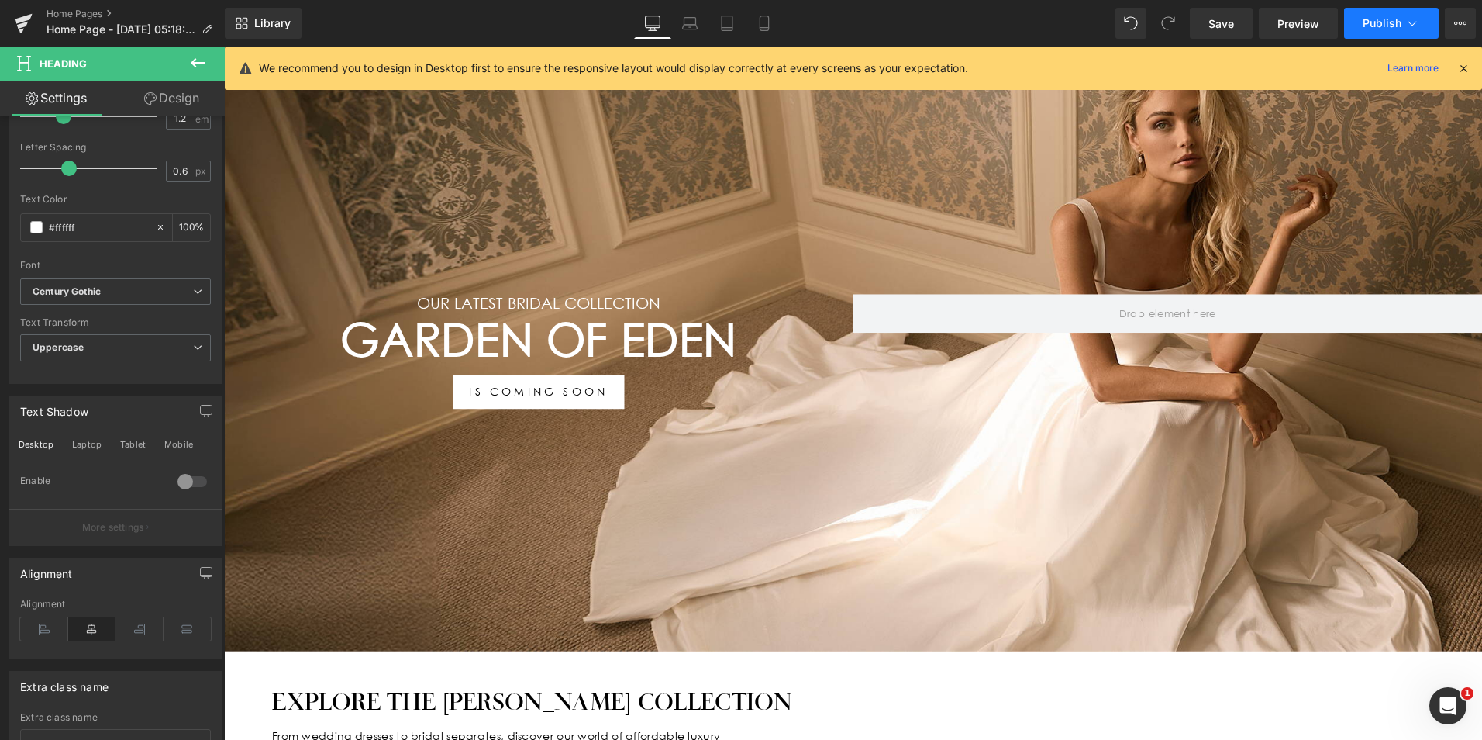
click at [1371, 22] on span "Publish" at bounding box center [1382, 23] width 39 height 12
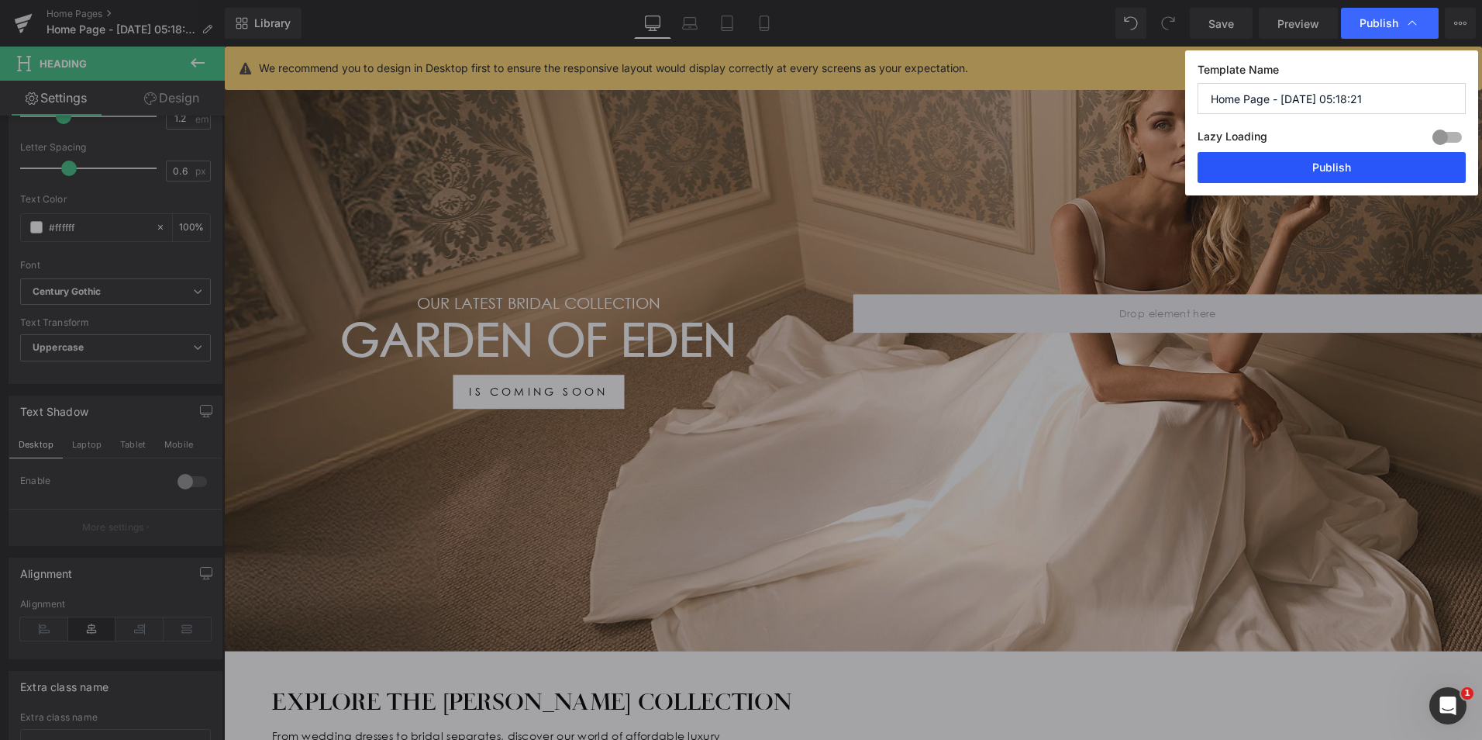
click at [1377, 171] on button "Publish" at bounding box center [1332, 167] width 268 height 31
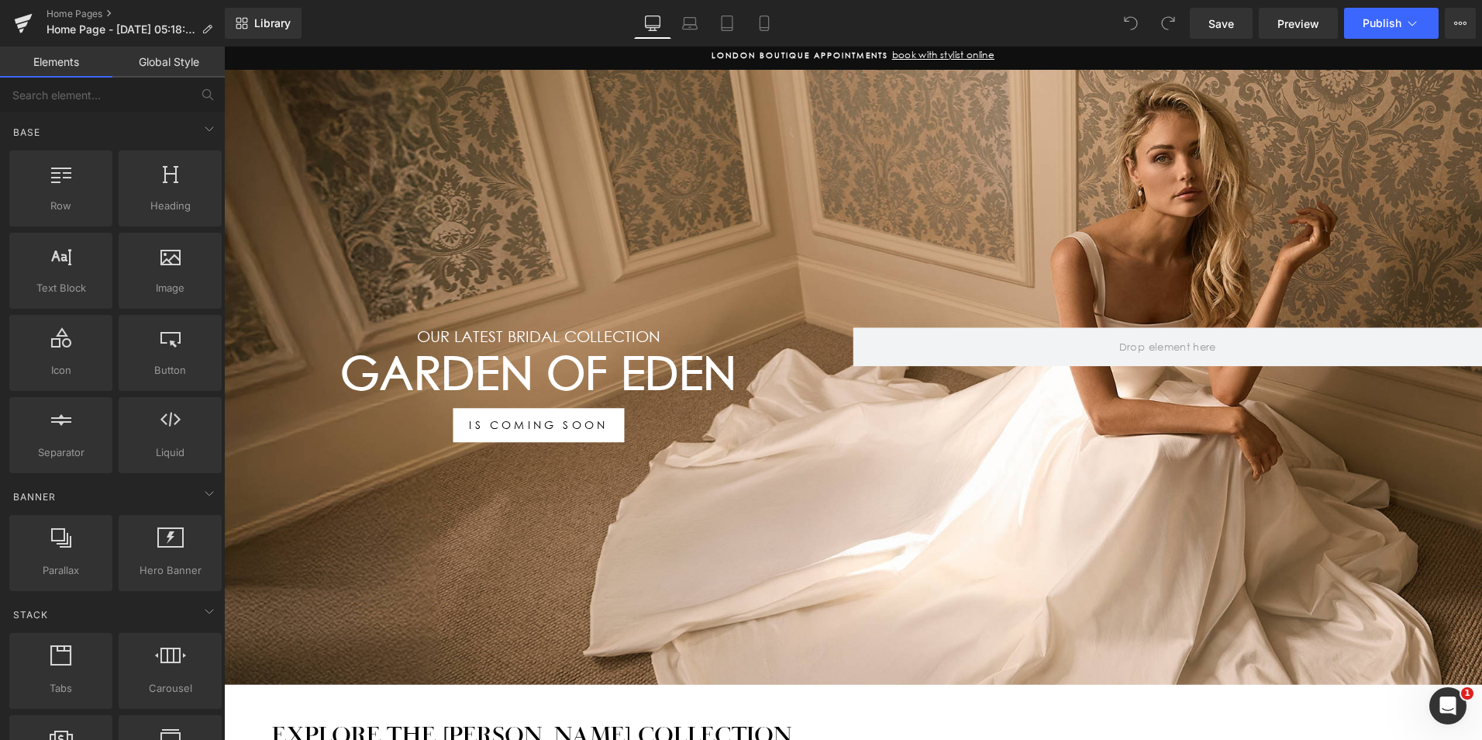
scroll to position [155, 0]
click at [696, 18] on icon at bounding box center [691, 21] width 12 height 7
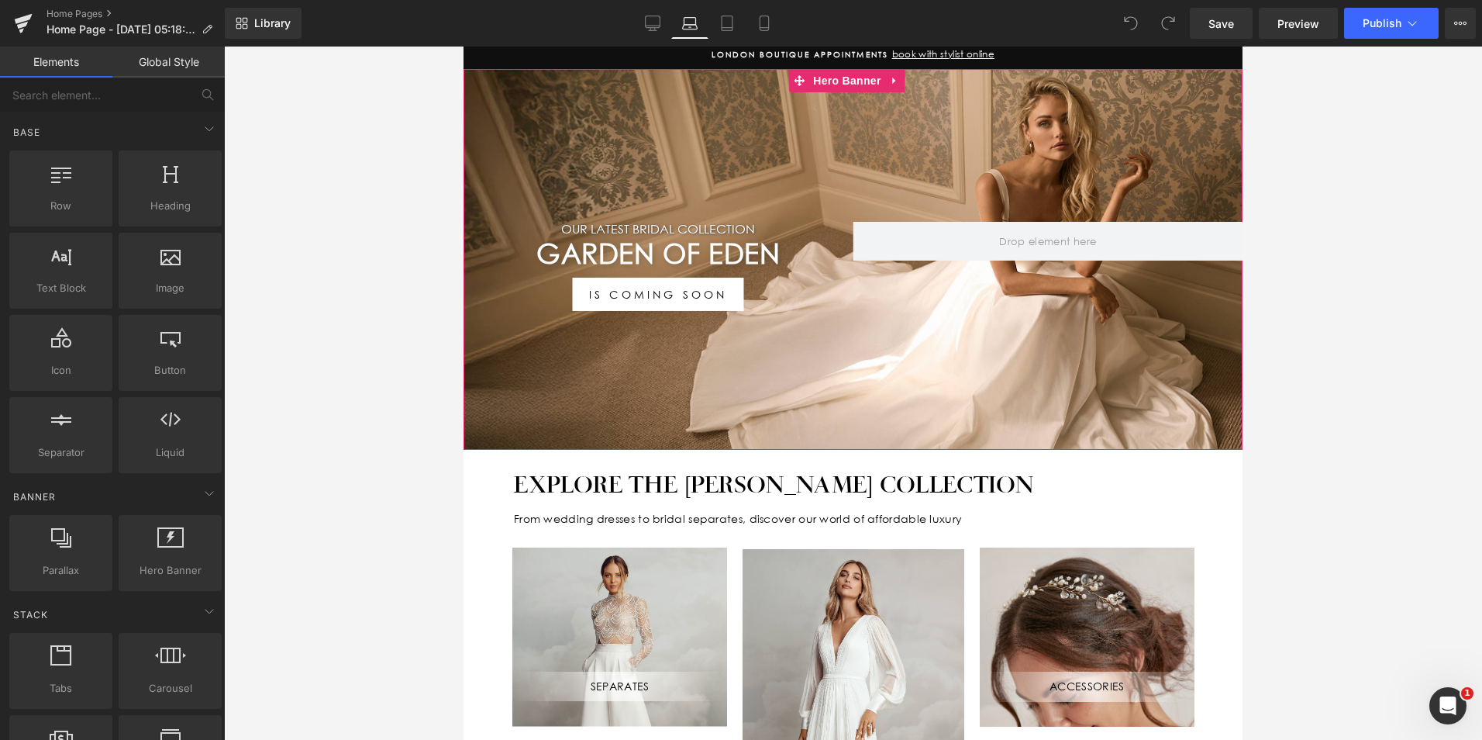
click at [730, 247] on h1 "Garden Of Eden" at bounding box center [659, 252] width 390 height 33
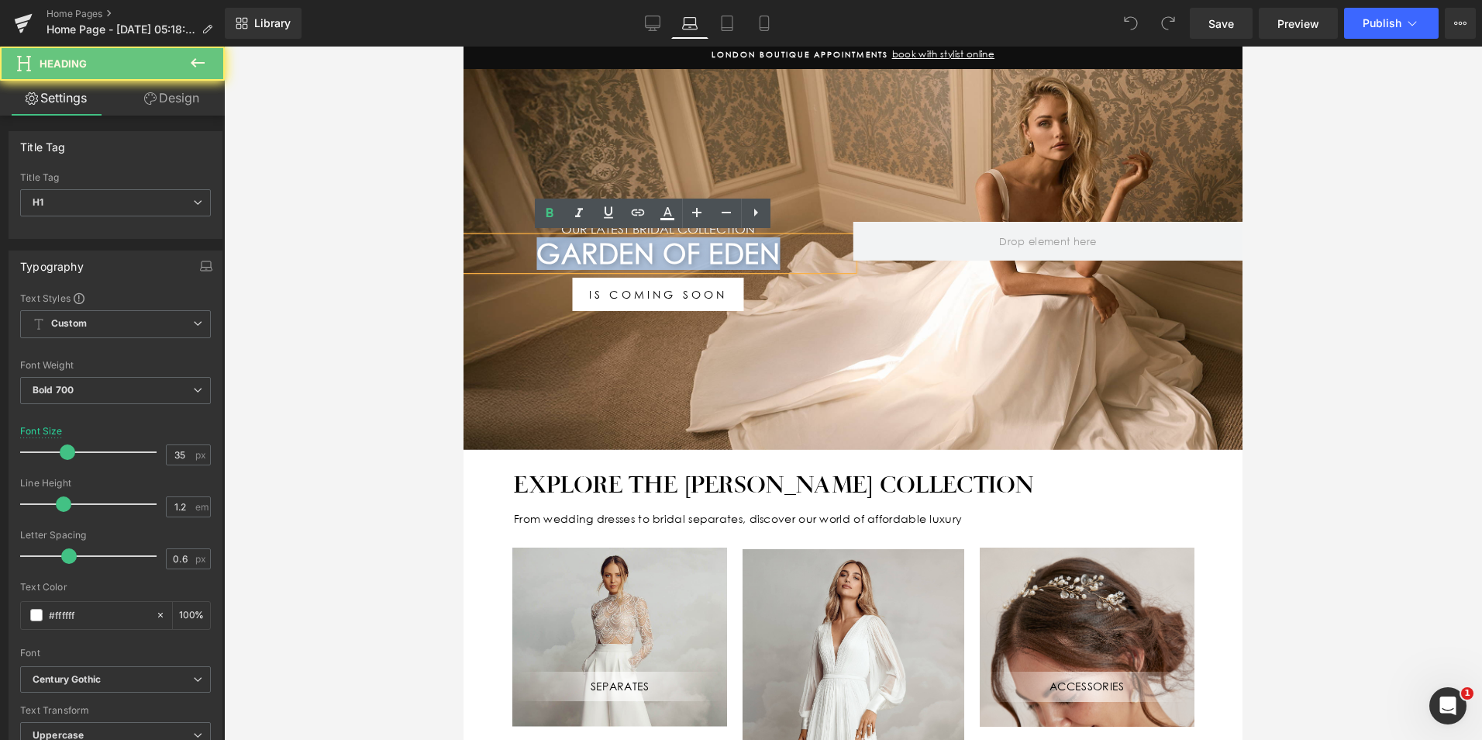
drag, startPoint x: 788, startPoint y: 246, endPoint x: 524, endPoint y: 256, distance: 264.5
click at [540, 242] on h1 "Garden Of Eden" at bounding box center [659, 252] width 390 height 33
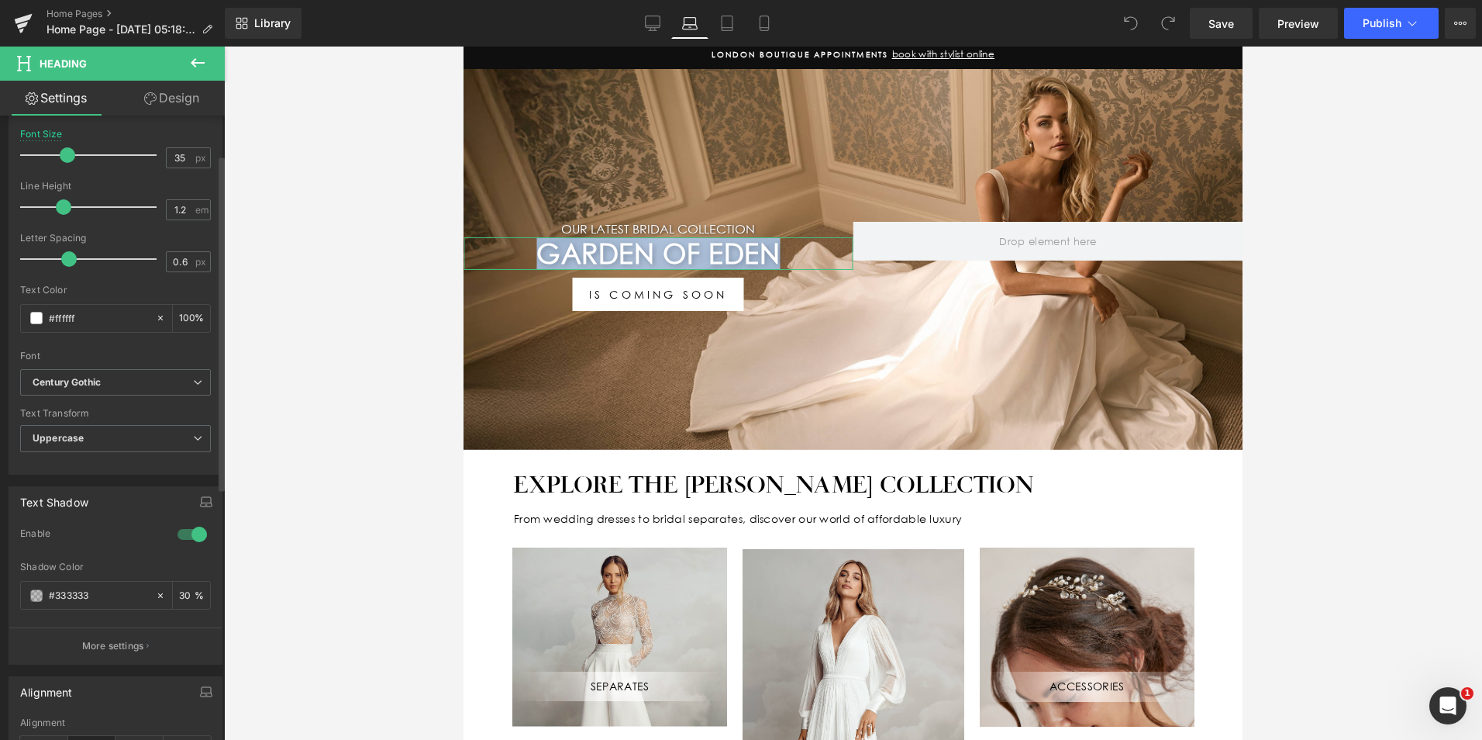
scroll to position [388, 0]
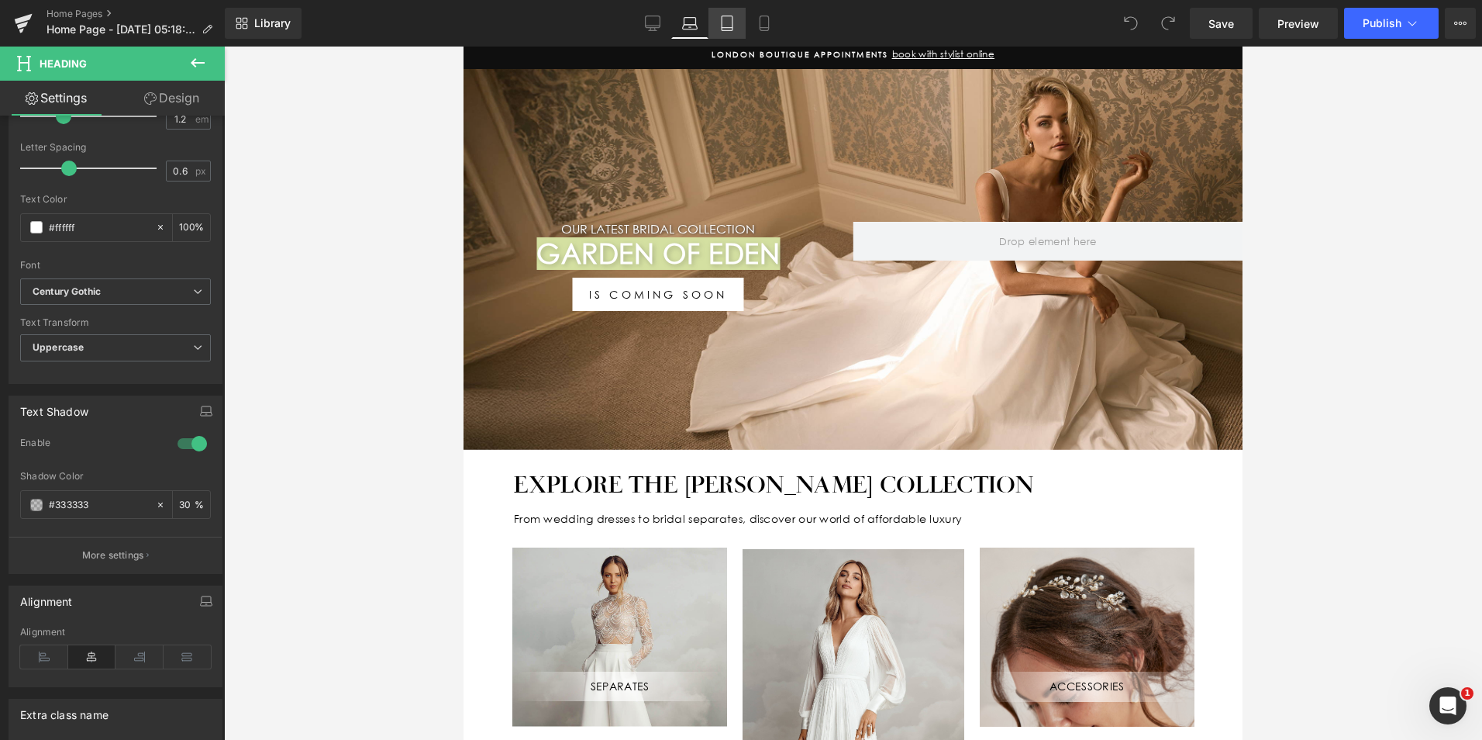
click at [724, 20] on icon at bounding box center [727, 24] width 16 height 16
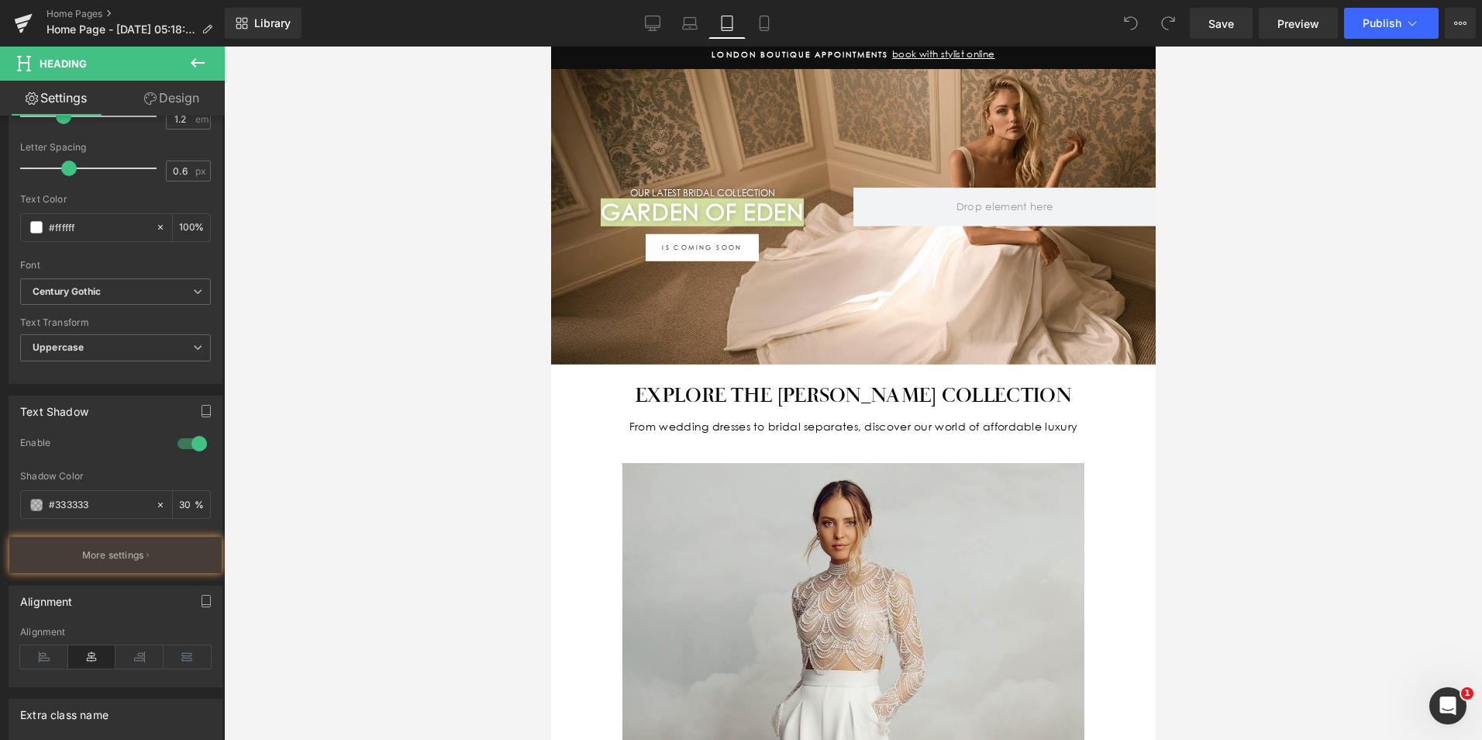
scroll to position [117, 0]
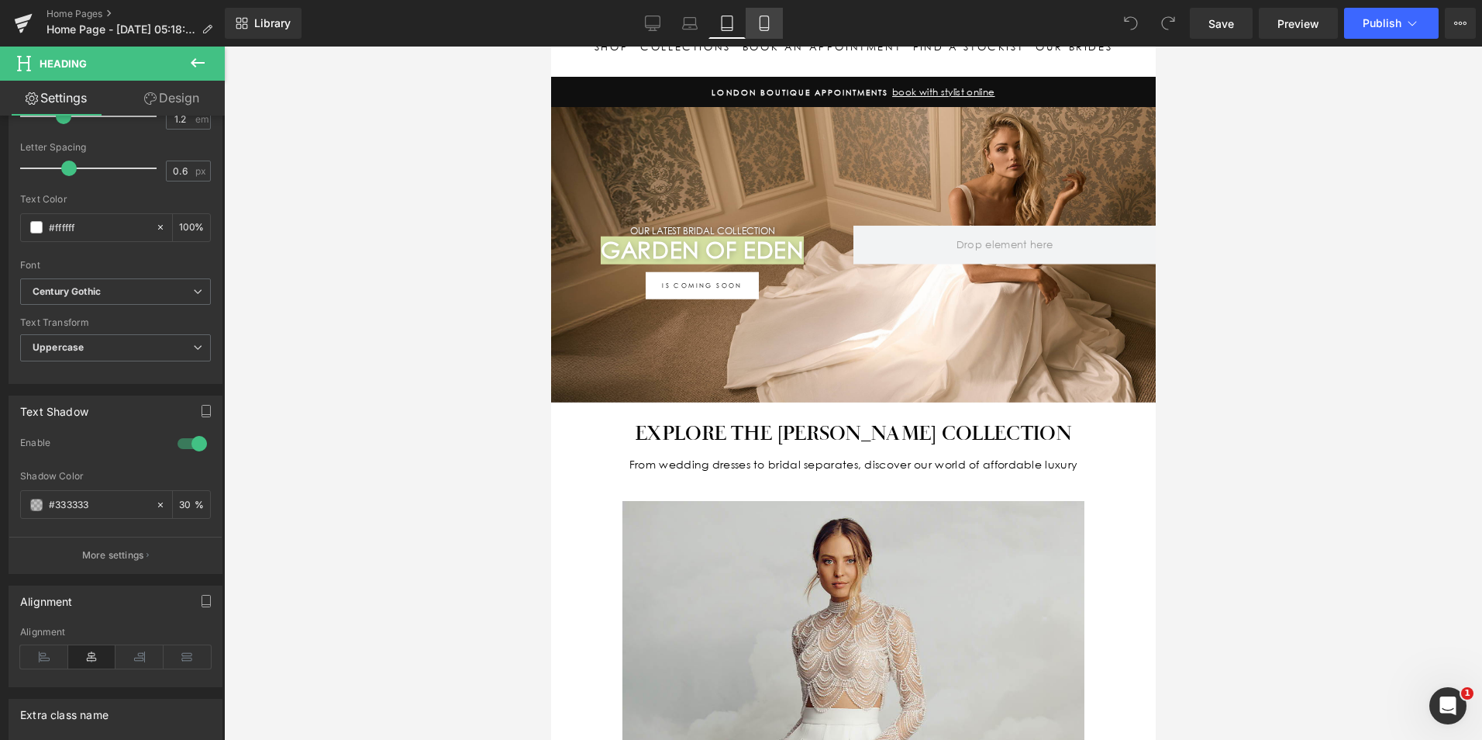
click at [762, 20] on icon at bounding box center [765, 24] width 16 height 16
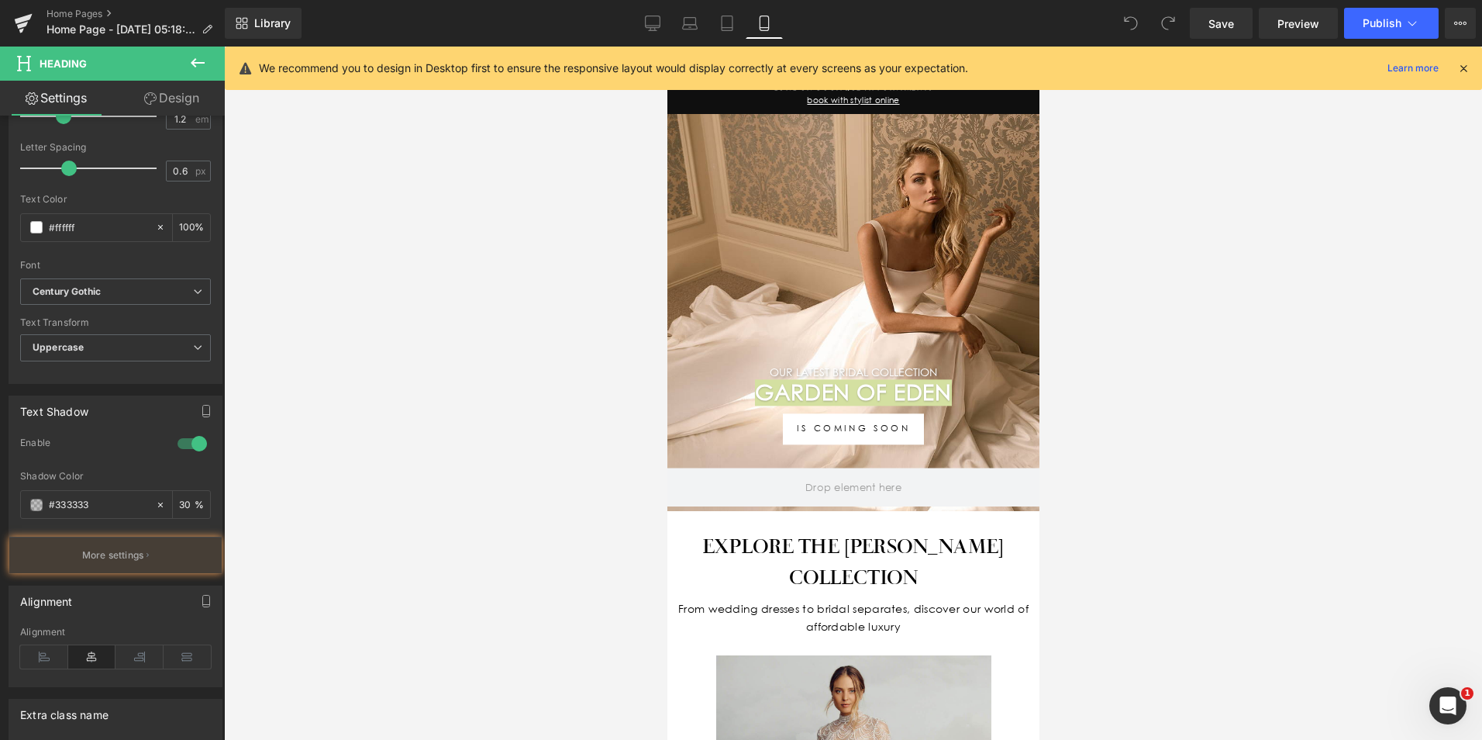
scroll to position [143, 0]
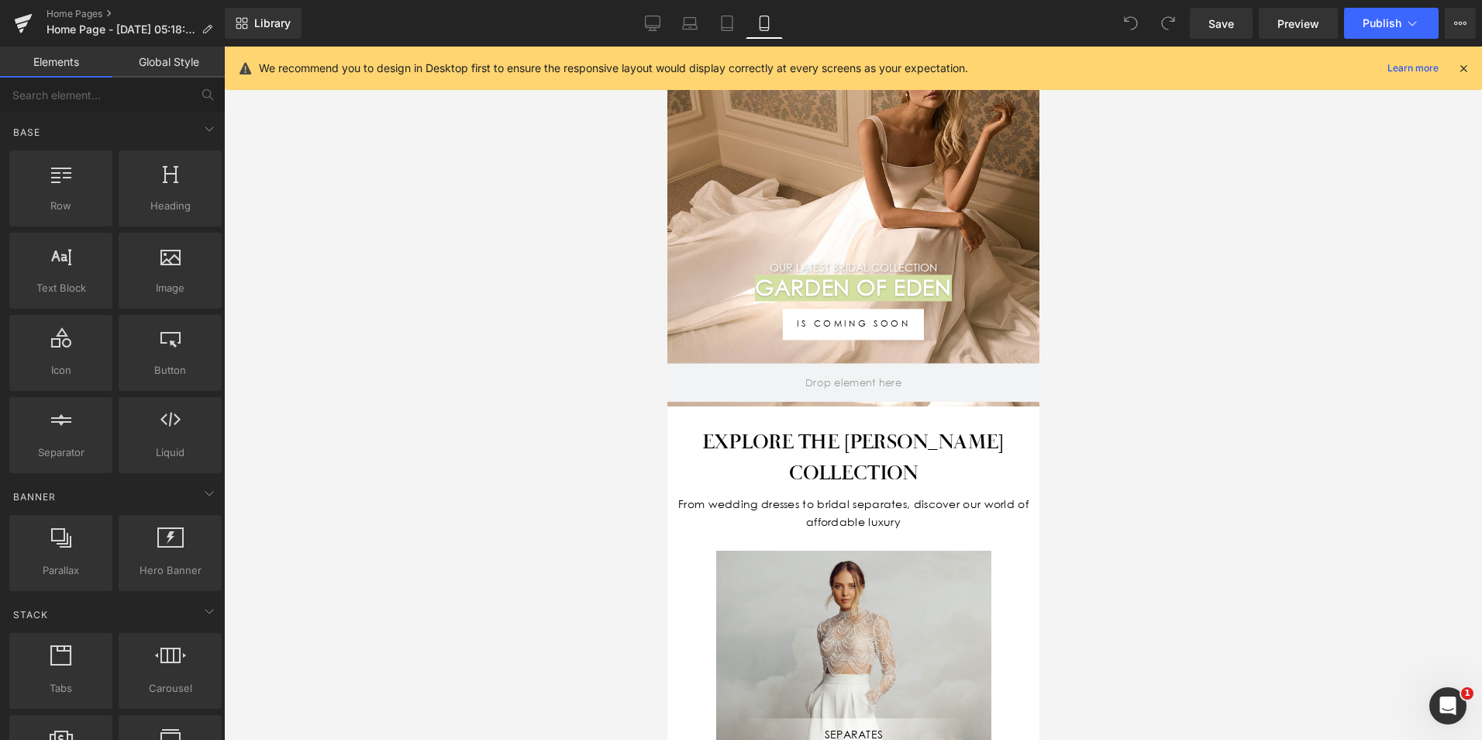
click at [1231, 296] on div at bounding box center [853, 393] width 1258 height 693
click at [1242, 308] on div at bounding box center [853, 393] width 1258 height 693
drag, startPoint x: 1208, startPoint y: 409, endPoint x: 1175, endPoint y: 378, distance: 45.0
click at [1209, 409] on div at bounding box center [853, 393] width 1258 height 693
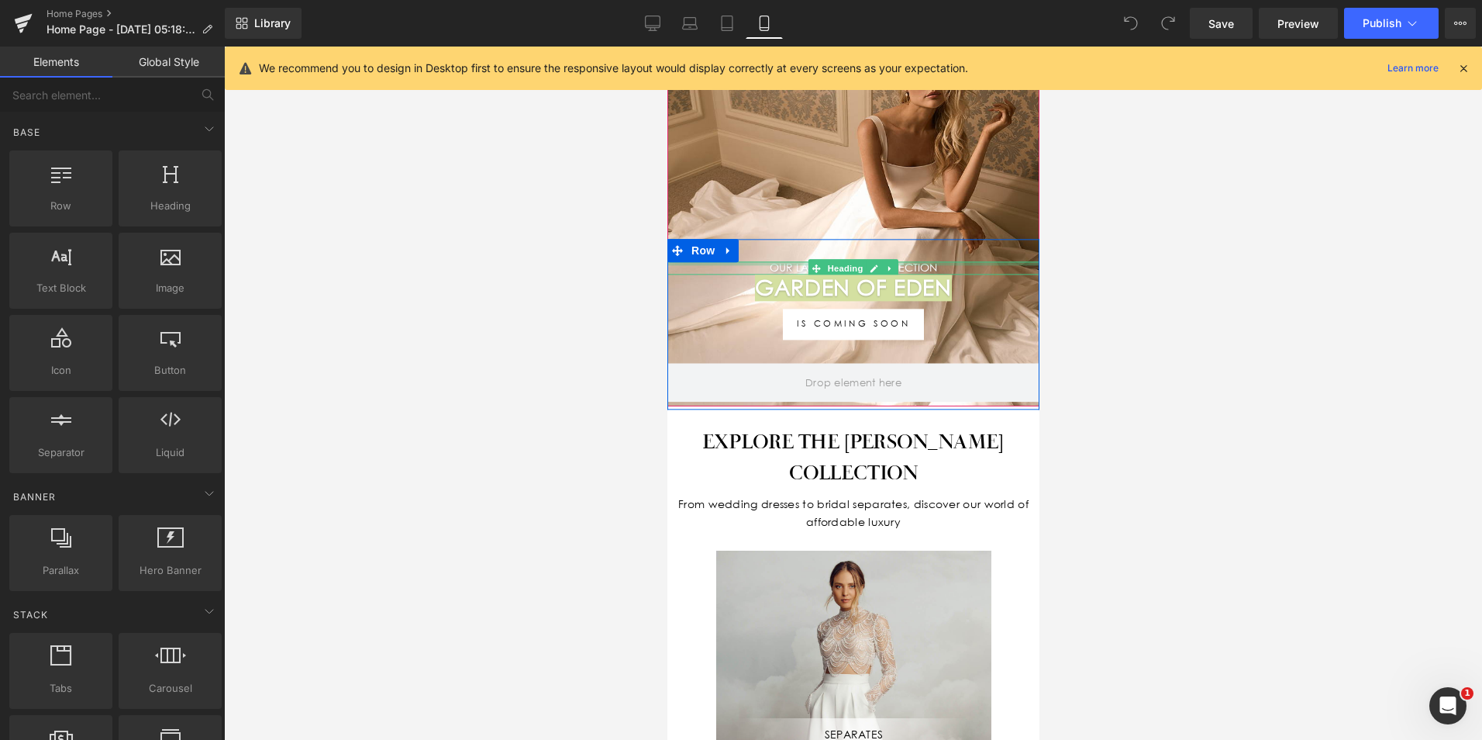
click at [929, 262] on div at bounding box center [853, 264] width 372 height 4
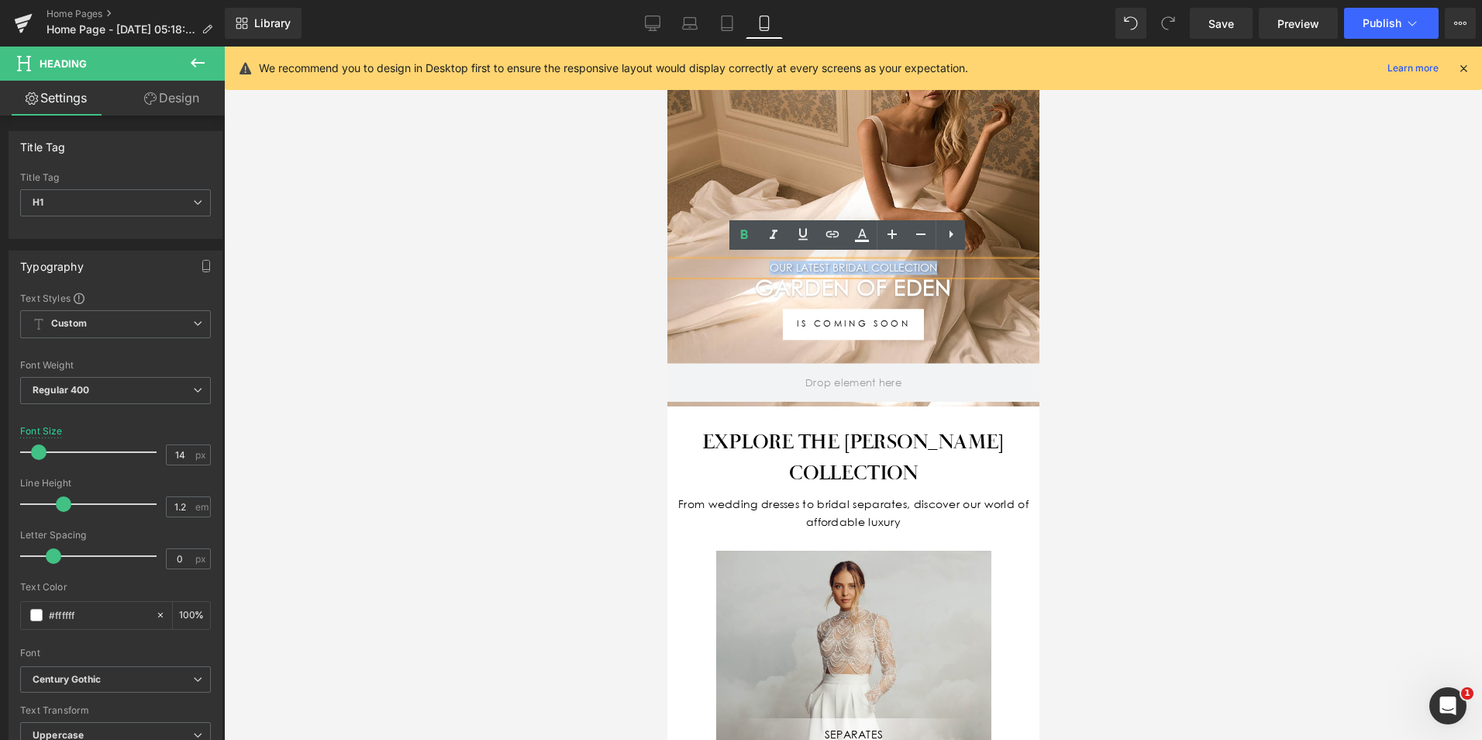
drag, startPoint x: 940, startPoint y: 257, endPoint x: 690, endPoint y: 279, distance: 250.6
click at [716, 246] on div "Our LATEST BRIDAL COLLECTION Heading Garden Of Eden Heading IS COMING SOON Butt…" at bounding box center [853, 325] width 372 height 170
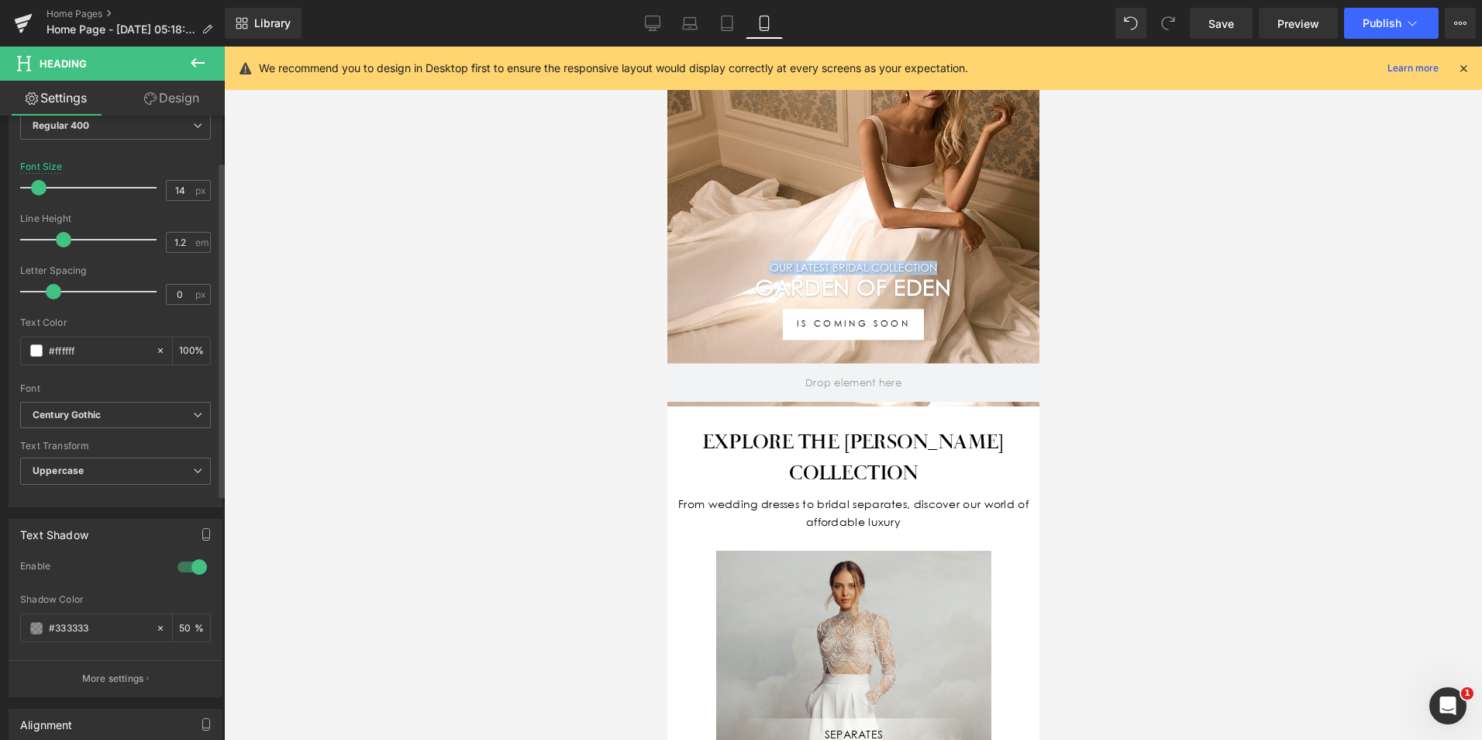
scroll to position [310, 0]
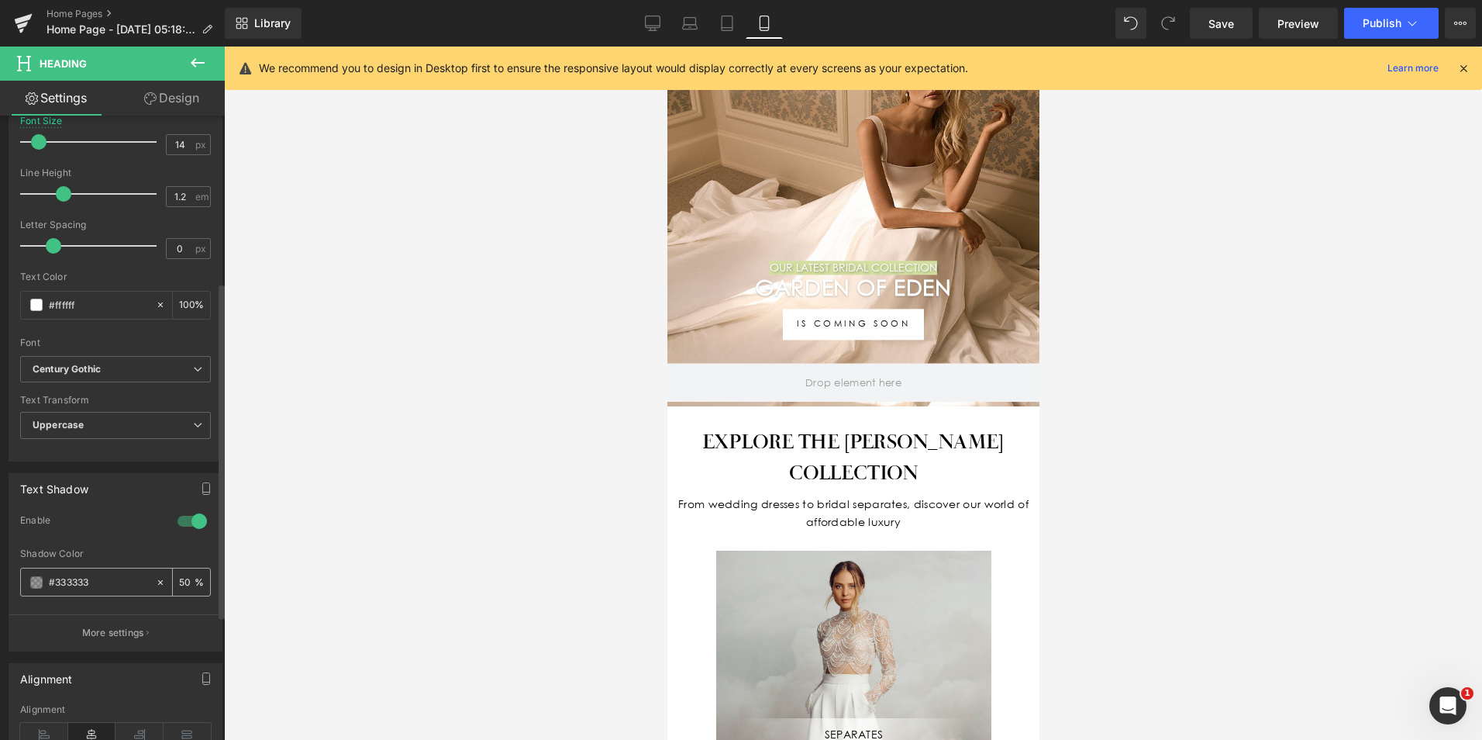
drag, startPoint x: 182, startPoint y: 580, endPoint x: 147, endPoint y: 578, distance: 35.0
click at [147, 578] on div "#333333 50 %" at bounding box center [115, 581] width 191 height 29
type input "30"
drag, startPoint x: 1205, startPoint y: 16, endPoint x: 1348, endPoint y: 17, distance: 143.4
click at [1206, 16] on link "Save" at bounding box center [1221, 23] width 63 height 31
